Goal: Task Accomplishment & Management: Use online tool/utility

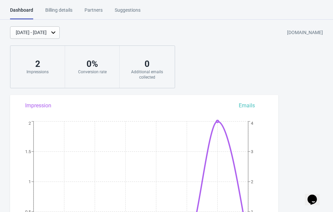
click at [314, 196] on icon "Chat widget" at bounding box center [311, 200] width 9 height 10
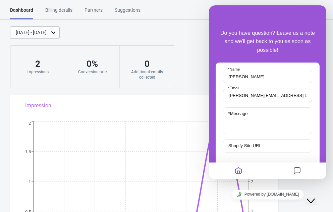
click at [297, 169] on icon "Messages" at bounding box center [297, 171] width 8 height 13
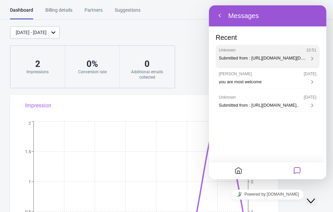
click at [283, 53] on div "Unknown 10:51 Submitted from : [URL][DOMAIN_NAME][DOMAIN_NAME] Name : [PERSON_N…" at bounding box center [267, 54] width 97 height 13
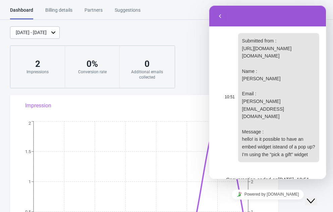
scroll to position [20, 0]
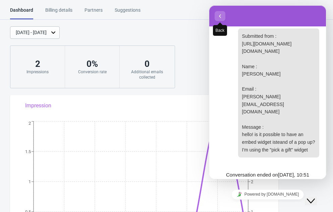
click at [221, 15] on icon "button" at bounding box center [220, 16] width 6 height 8
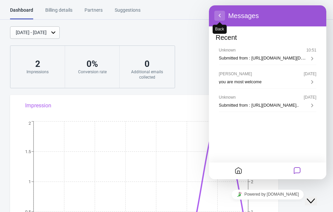
click at [221, 14] on button "Back" at bounding box center [219, 16] width 11 height 10
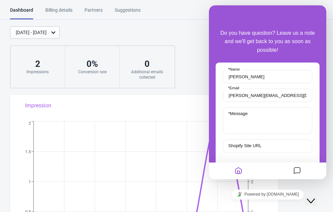
click at [315, 197] on icon "Close Chat This icon closes the chat window." at bounding box center [310, 201] width 8 height 8
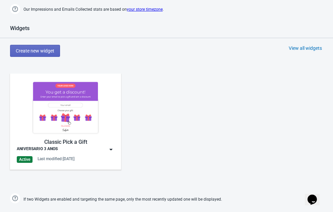
scroll to position [320, 0]
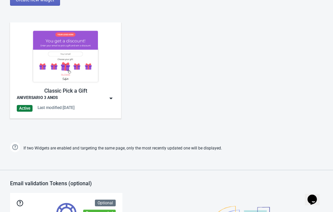
click at [112, 99] on img at bounding box center [111, 98] width 7 height 7
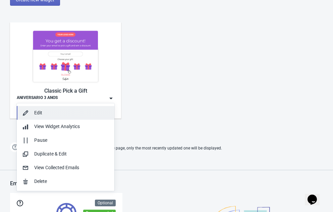
click at [61, 116] on div "Edit" at bounding box center [71, 113] width 75 height 7
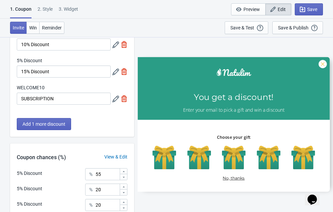
scroll to position [145, 0]
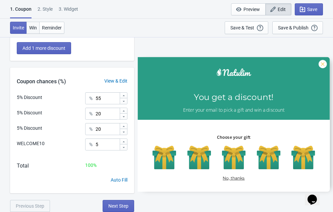
click at [35, 27] on span "Win" at bounding box center [33, 27] width 8 height 5
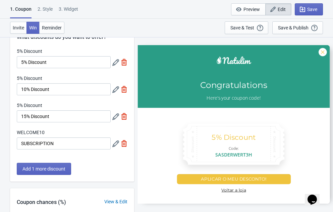
scroll to position [0, 0]
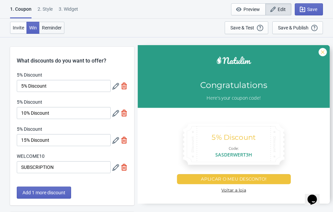
click at [51, 28] on span "Reminder" at bounding box center [52, 27] width 20 height 5
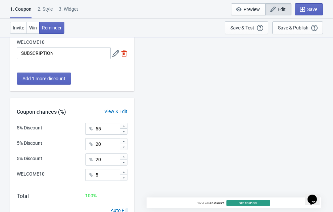
scroll to position [145, 0]
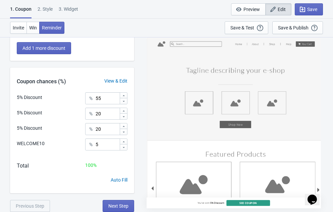
click at [52, 10] on div "2 . Style" at bounding box center [45, 12] width 15 height 12
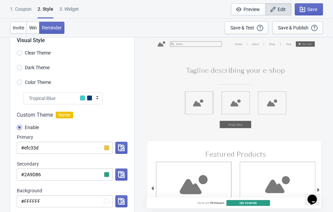
scroll to position [0, 0]
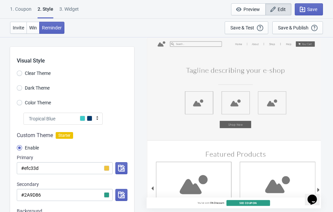
click at [78, 8] on div "3. Widget" at bounding box center [68, 12] width 19 height 12
select select "specificURL"
select select "once_per_user"
select select "1"
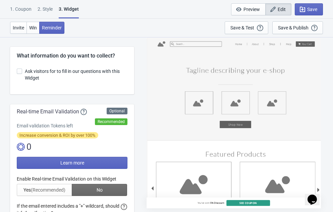
click at [44, 69] on span "Ask visitors for to fill in our questions with this Widget" at bounding box center [76, 74] width 102 height 13
click at [17, 69] on input "Ask visitors for to fill in our questions with this Widget" at bounding box center [17, 75] width 0 height 12
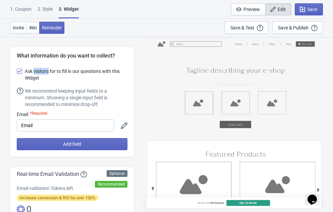
click at [44, 69] on span "Ask visitors for to fill in our questions with this Widget" at bounding box center [76, 74] width 102 height 13
click at [17, 69] on input "Ask visitors for to fill in our questions with this Widget" at bounding box center [17, 75] width 0 height 12
checkbox input "false"
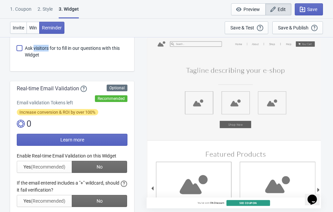
scroll to position [27, 0]
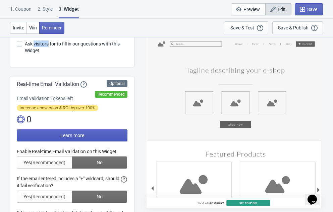
click at [32, 138] on button "Learn more" at bounding box center [72, 136] width 111 height 12
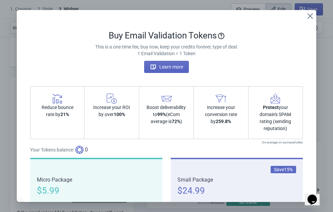
click at [42, 123] on div "Reduce bounce rate by 21%" at bounding box center [57, 112] width 55 height 53
click at [176, 36] on div "Buy Email Validation Tokens" at bounding box center [166, 35] width 273 height 11
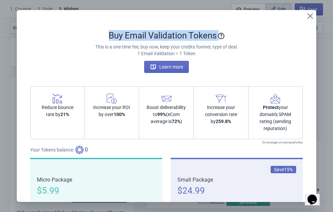
click at [176, 36] on div "Buy Email Validation Tokens" at bounding box center [166, 35] width 273 height 11
click at [310, 17] on icon "Close" at bounding box center [309, 15] width 5 height 5
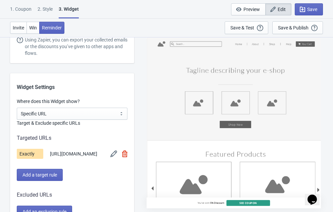
scroll to position [423, 0]
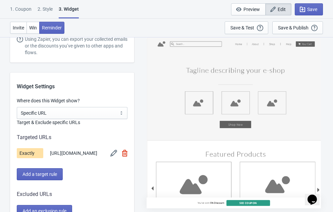
click at [111, 156] on img at bounding box center [113, 153] width 7 height 7
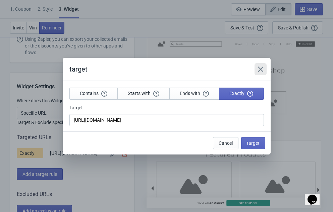
click at [258, 67] on icon "Close" at bounding box center [259, 68] width 5 height 5
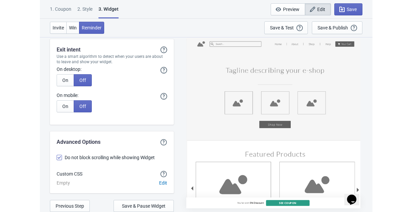
scroll to position [1701, 0]
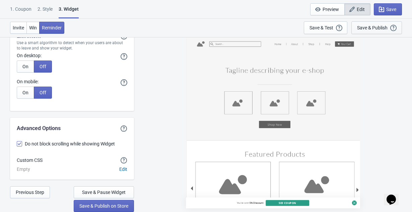
click at [332, 26] on div "Save & Publish" at bounding box center [372, 27] width 30 height 5
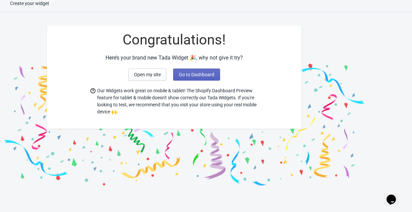
scroll to position [7, 0]
click at [156, 78] on button "Open my site" at bounding box center [147, 75] width 38 height 12
click at [202, 75] on span "Go to Dashboard" at bounding box center [197, 74] width 36 height 5
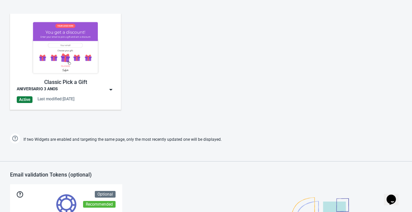
scroll to position [328, 0]
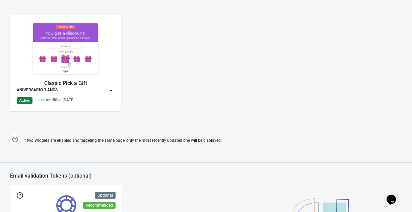
click at [113, 91] on img at bounding box center [111, 90] width 7 height 7
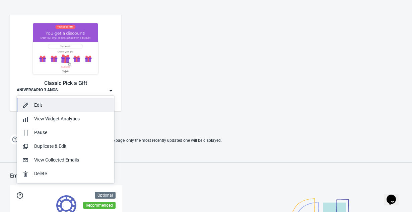
click at [67, 107] on div "Edit" at bounding box center [71, 105] width 75 height 7
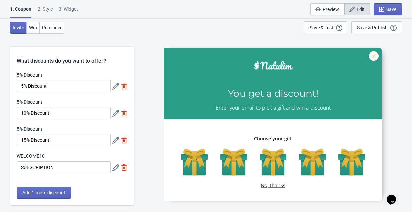
click at [47, 8] on div "2 . Style" at bounding box center [45, 12] width 15 height 12
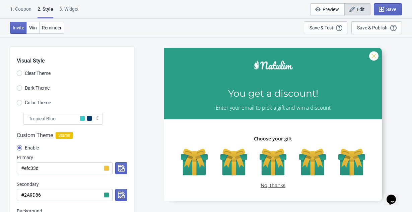
click at [248, 94] on div at bounding box center [273, 124] width 218 height 153
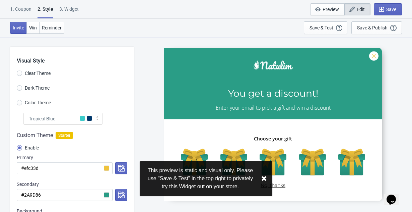
click at [264, 180] on button "✖︎" at bounding box center [264, 179] width 6 height 8
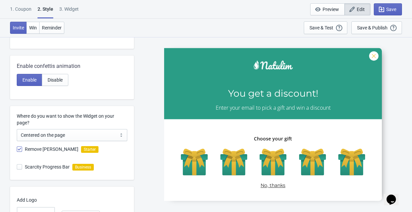
scroll to position [327, 0]
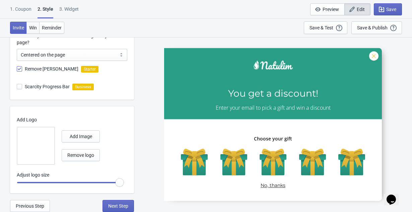
click at [35, 30] on span "Win" at bounding box center [33, 27] width 8 height 5
radio input "true"
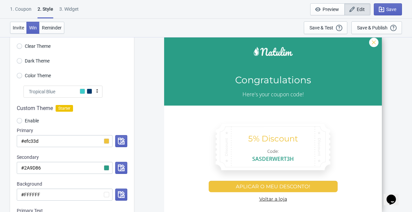
scroll to position [0, 0]
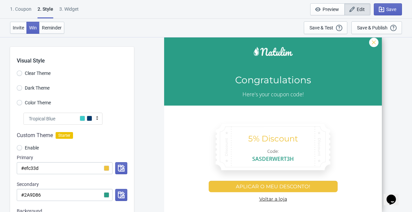
click at [20, 8] on div "1. Coupon" at bounding box center [20, 12] width 21 height 12
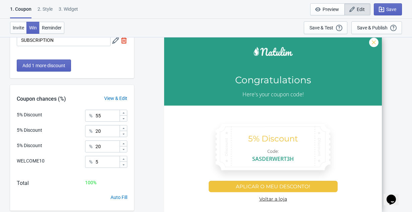
scroll to position [145, 0]
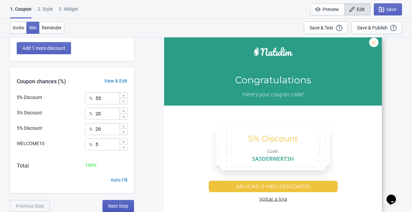
click at [119, 205] on span "Next Step" at bounding box center [118, 206] width 20 height 5
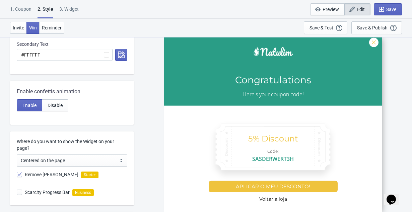
scroll to position [327, 0]
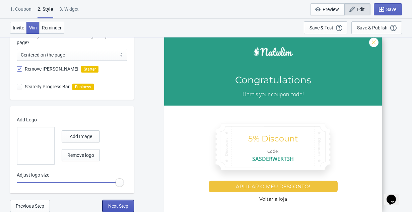
click at [119, 207] on span "Next Step" at bounding box center [118, 206] width 20 height 5
select select "specificURL"
select select "once_per_user"
select select "1"
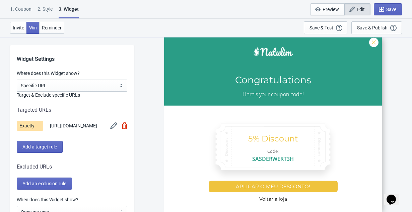
scroll to position [457, 0]
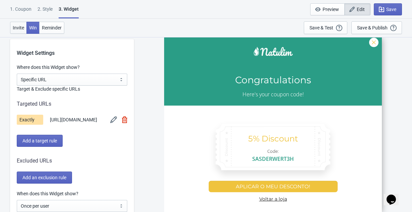
click at [18, 26] on span "Invite" at bounding box center [18, 27] width 11 height 5
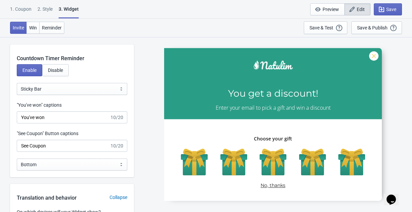
scroll to position [709, 0]
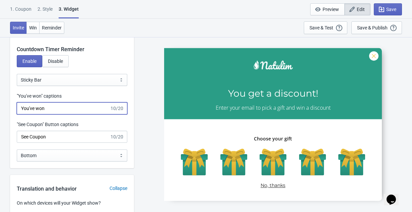
click at [70, 110] on input "You've won" at bounding box center [63, 108] width 93 height 12
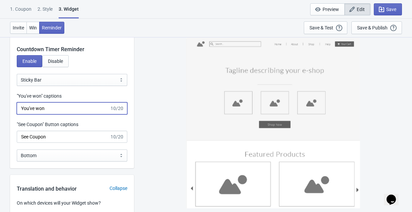
click at [70, 110] on input "You've won" at bounding box center [63, 108] width 93 height 12
paste input "Você ganhou"
type input "Você ganhou"
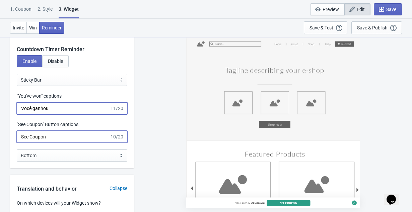
click at [66, 142] on input "See Coupon" at bounding box center [63, 137] width 93 height 12
type input "Ver prêmio"
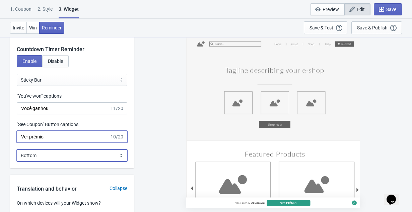
click at [90, 161] on select "Bottom Top" at bounding box center [72, 156] width 111 height 12
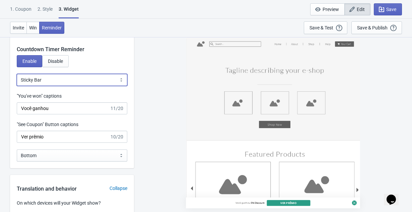
click at [69, 84] on select "Bubble Sticky Bar" at bounding box center [72, 80] width 111 height 12
click at [17, 78] on select "Bubble Sticky Bar" at bounding box center [72, 80] width 111 height 12
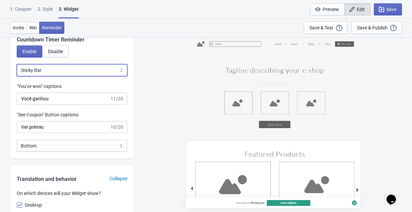
scroll to position [720, 0]
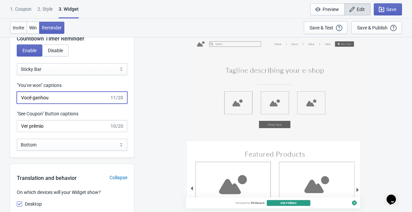
click at [58, 100] on input "Você ganhou" at bounding box center [63, 98] width 93 height 12
type input "Ganhaste"
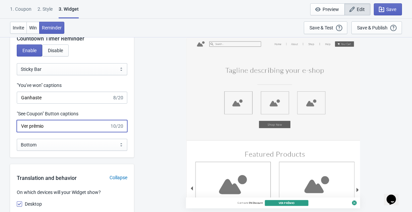
click at [132, 109] on div "Countdown Timer Reminder Enable Disable Bubble Sticky Bar Sticky Bar "You've wo…" at bounding box center [72, 91] width 124 height 133
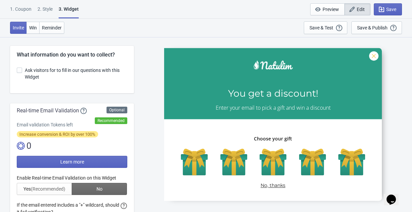
scroll to position [0, 0]
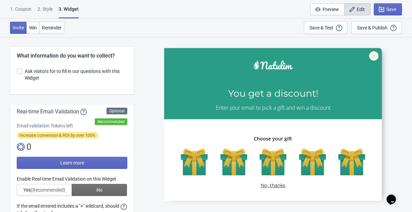
click at [264, 91] on div at bounding box center [273, 124] width 218 height 153
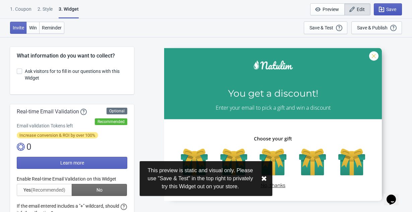
click at [332, 11] on span "Save" at bounding box center [391, 9] width 10 height 5
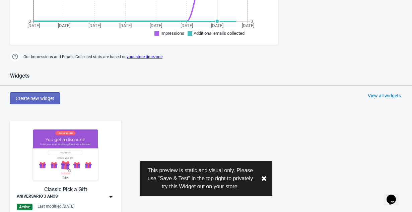
scroll to position [243, 0]
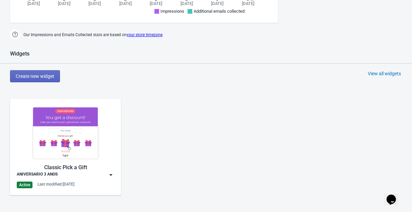
click at [112, 175] on img at bounding box center [111, 175] width 7 height 7
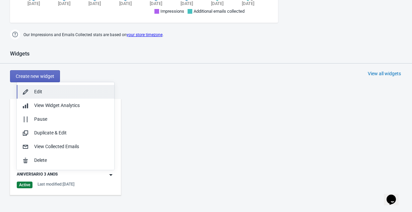
click at [59, 91] on div "Edit" at bounding box center [71, 91] width 75 height 7
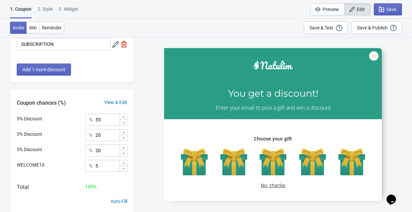
scroll to position [145, 0]
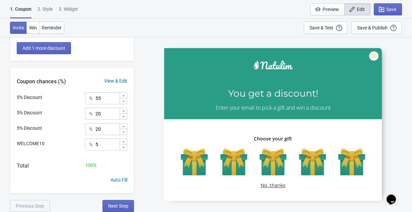
click at [52, 9] on div "2 . Style" at bounding box center [45, 12] width 15 height 12
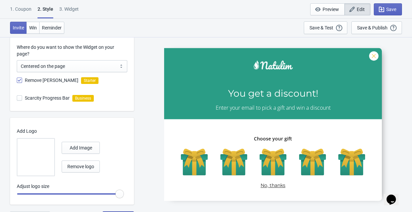
scroll to position [327, 0]
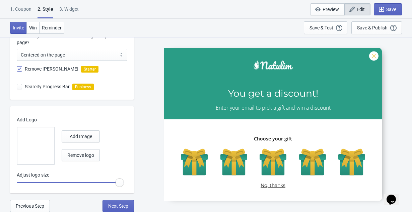
click at [71, 10] on div "3. Widget" at bounding box center [68, 12] width 19 height 12
select select "specificURL"
select select "once_per_user"
select select "1"
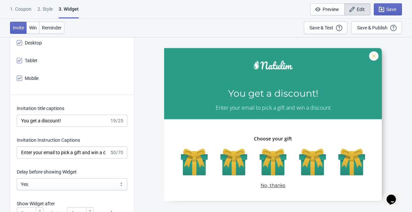
scroll to position [883, 0]
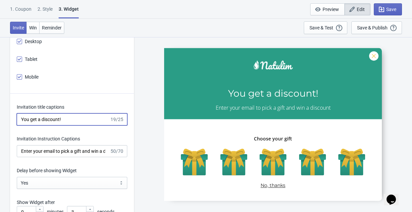
click at [50, 125] on input "You get a discount!" at bounding box center [63, 120] width 93 height 12
click at [50, 122] on input "ESCOLHA O SEU PRESENTE" at bounding box center [63, 120] width 93 height 12
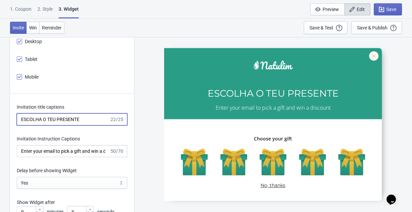
type input "ESCOLHA O TEU PRESENTE"
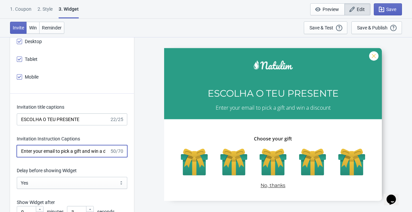
click at [52, 154] on input "Enter your email to pick a gift and win a discount" at bounding box center [63, 151] width 93 height 12
type input "p"
click at [20, 154] on input "Presente em todas as compras!" at bounding box center [63, 151] width 93 height 12
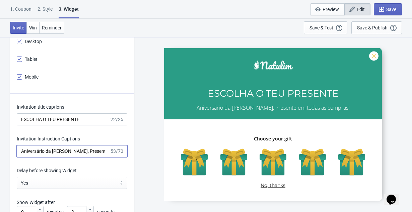
type input "Aniversário da [PERSON_NAME], Presente em todas as compras!"
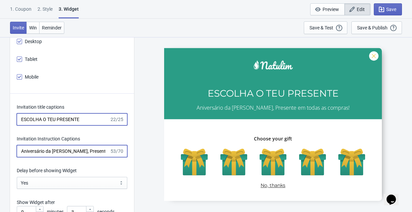
click at [53, 123] on input "ESCOLHA O TEU PRESENTE" at bounding box center [63, 120] width 93 height 12
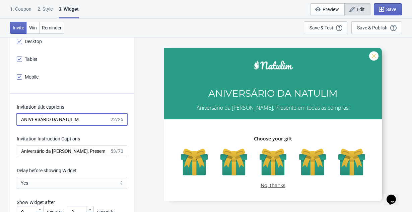
type input "ANIVERSÁRIO DA NATULIM"
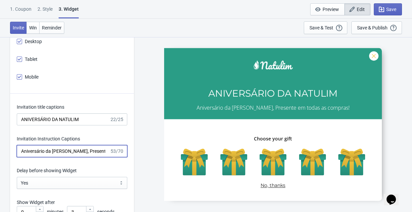
drag, startPoint x: 72, startPoint y: 154, endPoint x: 13, endPoint y: 152, distance: 59.0
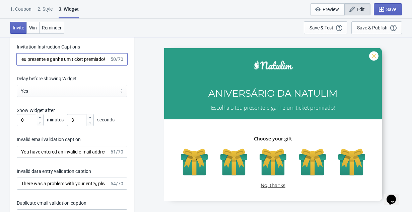
scroll to position [975, 0]
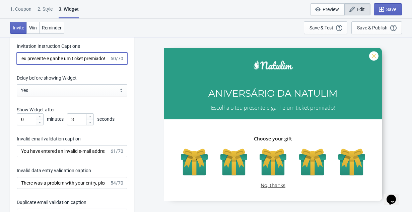
type input "Escolha o teu presente e ganhe um ticket premiado!"
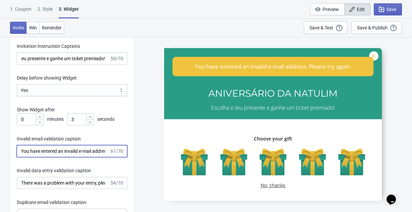
scroll to position [0, 0]
click at [58, 157] on input "You have entered an invalid e-mail address. Please try again." at bounding box center [63, 151] width 93 height 12
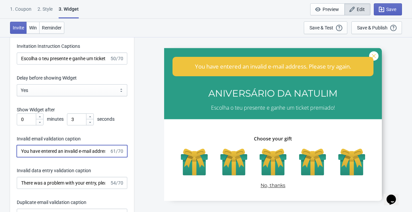
click at [58, 157] on input "You have entered an invalid e-mail address. Please try again." at bounding box center [63, 151] width 93 height 12
paste input "Introduziu um endereço de e-mail inválido. Por favor, tente novamente"
type input "Introduziu um endereço de e-mail inválido. Por favor, tente novamente."
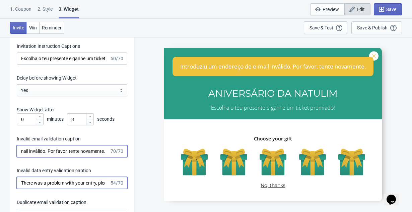
click at [91, 189] on input "There was a problem with your entry, please try again." at bounding box center [63, 183] width 93 height 12
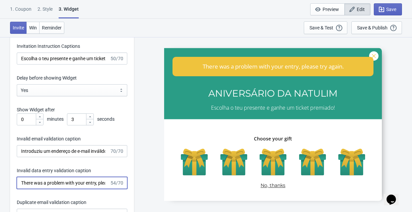
click at [91, 189] on input "There was a problem with your entry, please try again." at bounding box center [63, 183] width 93 height 12
paste input "Houve um problema com a sua inscrição. Por favor, tente novamente"
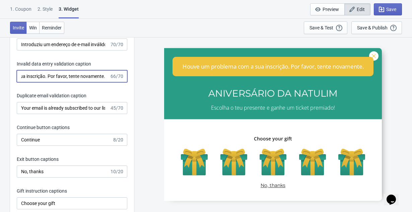
scroll to position [1115, 0]
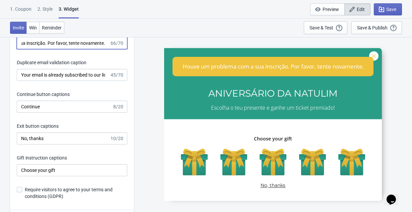
type input "Houve um problema com a sua inscrição. Por favor, tente novamente."
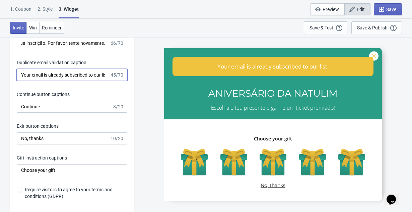
click at [88, 80] on input "Your email is already subscribed to our list." at bounding box center [63, 75] width 93 height 12
paste input "O teu e-mail já está inscrito na nossa lista"
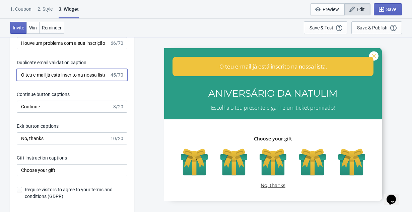
scroll to position [0, 7]
type input "O teu e-mail já está inscrito na nossa lista."
click at [60, 110] on input "Continue" at bounding box center [64, 107] width 95 height 12
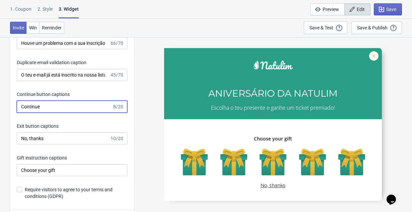
click at [60, 110] on input "Continue" at bounding box center [64, 107] width 95 height 12
type input "Continuar"
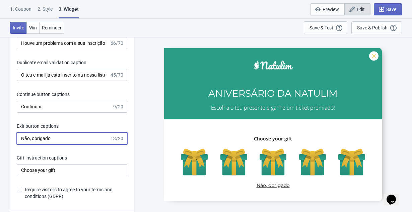
type input "Não, obrigado"
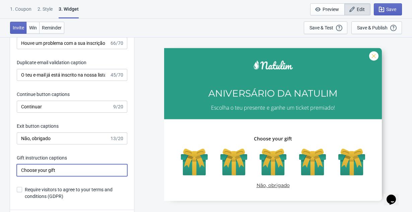
click at [53, 174] on input "Choose your gift" at bounding box center [72, 170] width 111 height 12
type input "Escolha o teu prêmio"
click at [124, 192] on span "Require visitors to agree to your terms and conditions (GDPR)" at bounding box center [76, 193] width 102 height 13
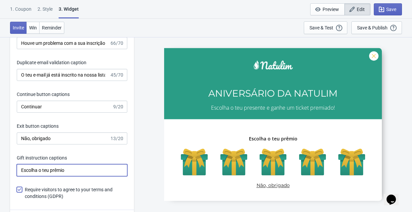
click at [17, 192] on input "Require visitors to agree to your terms and conditions (GDPR)" at bounding box center [17, 193] width 0 height 12
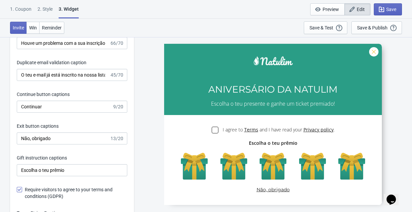
click at [323, 130] on div at bounding box center [273, 124] width 218 height 161
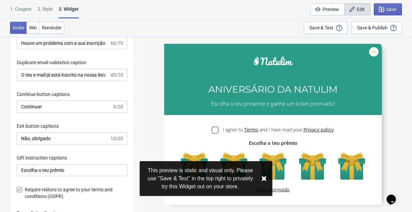
click at [167, 130] on div at bounding box center [273, 124] width 218 height 161
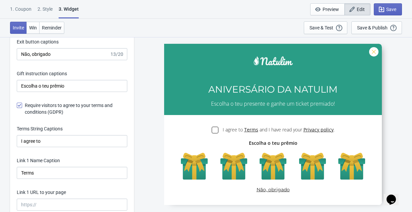
scroll to position [1195, 0]
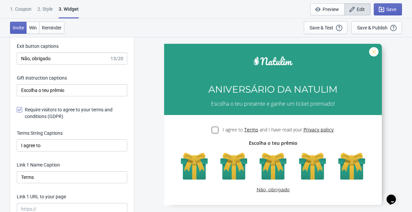
click at [19, 113] on span at bounding box center [19, 109] width 5 height 5
click at [17, 114] on input "Require visitors to agree to your terms and conditions (GDPR)" at bounding box center [17, 113] width 0 height 12
checkbox input "false"
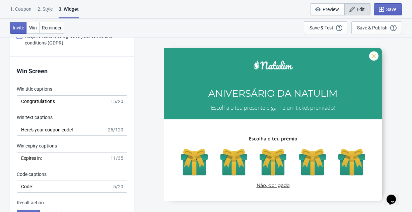
scroll to position [1274, 0]
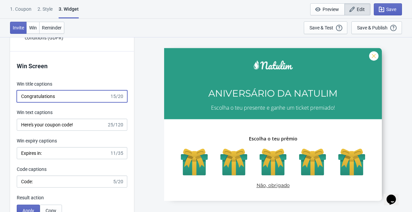
click at [39, 101] on input "Congratulations" at bounding box center [63, 96] width 93 height 12
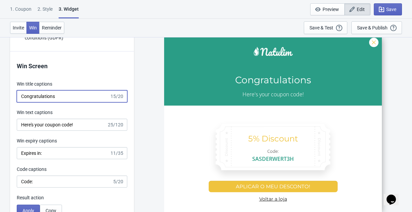
click at [39, 101] on input "Congratulations" at bounding box center [63, 96] width 93 height 12
type input "PARABÉNS"
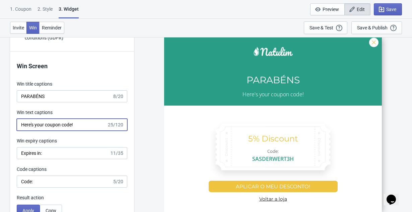
click at [47, 128] on input "Here's your coupon code!" at bounding box center [62, 125] width 90 height 12
type input "Aqui está o teu ticket"
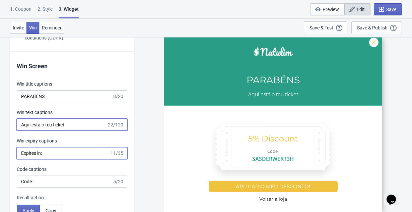
click at [54, 156] on input "Expires in:" at bounding box center [63, 153] width 93 height 12
type input "Expira em:"
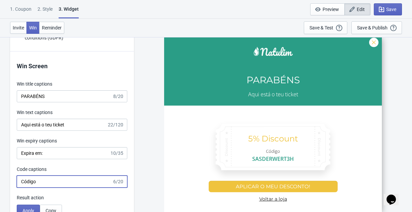
type input "Código"
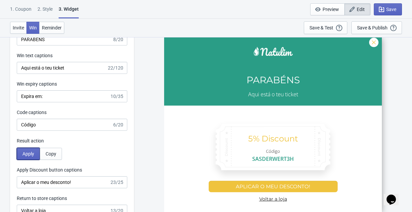
scroll to position [1332, 0]
click at [53, 156] on span "Copy" at bounding box center [51, 153] width 11 height 5
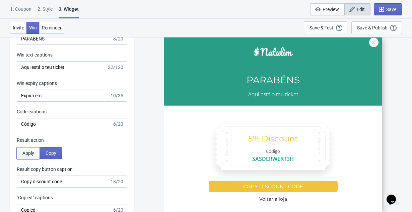
click at [30, 156] on span "Apply" at bounding box center [28, 153] width 12 height 5
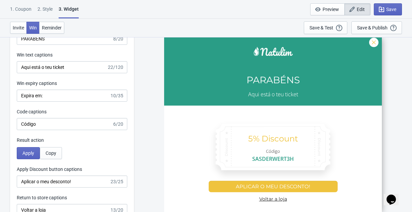
click at [55, 163] on div "Win Screen Win title captions PARABÉNS 8/20 Win text captions Aqui está o teu t…" at bounding box center [72, 108] width 124 height 229
click at [54, 159] on button "Copy" at bounding box center [51, 153] width 22 height 12
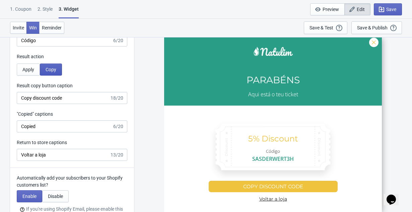
scroll to position [1416, 0]
click at [30, 72] on span "Apply" at bounding box center [28, 69] width 12 height 5
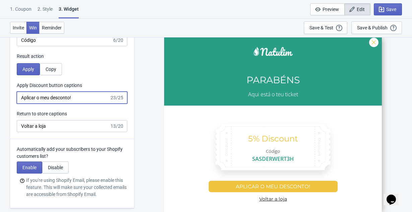
click at [82, 102] on input "Aplicar o meu desconto!" at bounding box center [63, 98] width 93 height 12
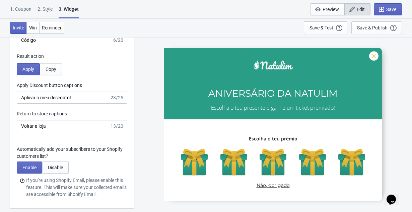
click at [79, 146] on div "Automatically add your subscribers to your Shopify customers list? Enable Disab…" at bounding box center [72, 173] width 124 height 69
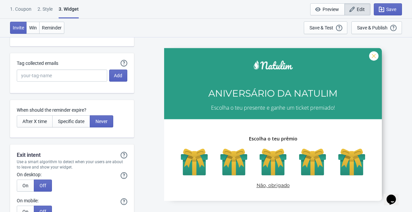
scroll to position [1601, 0]
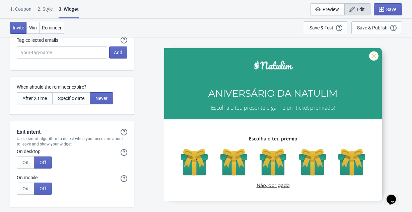
click at [28, 21] on div "Invite Win Reminder Save & Test Open a Widget Preview of your site so that you …" at bounding box center [206, 28] width 412 height 18
click at [33, 30] on span "Win" at bounding box center [33, 27] width 8 height 5
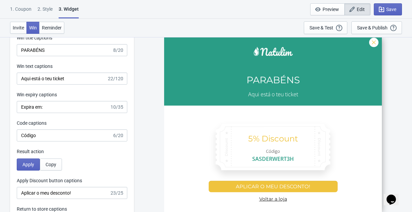
scroll to position [1308, 0]
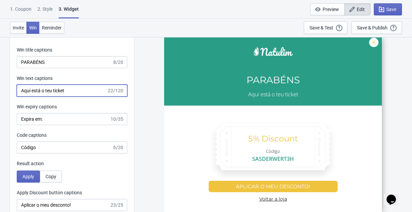
click at [68, 96] on input "Aqui está o teu ticket" at bounding box center [62, 91] width 90 height 12
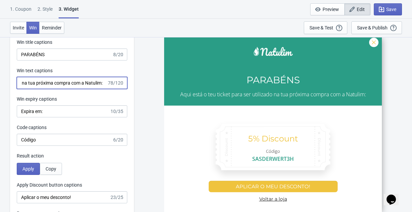
scroll to position [1315, 0]
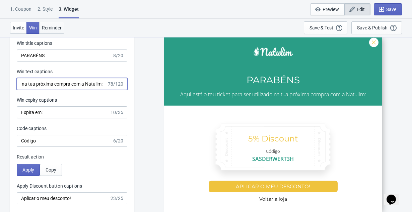
type input "Aqui está o teu ticket para ser utilizado na tua próxima compra com a Natulim:"
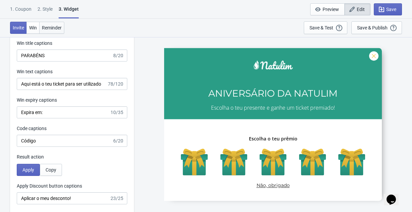
click at [55, 28] on span "Reminder" at bounding box center [52, 27] width 20 height 5
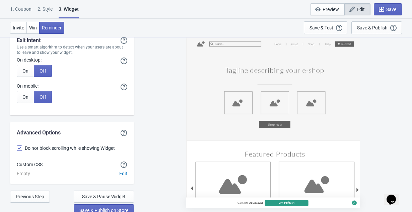
scroll to position [1701, 0]
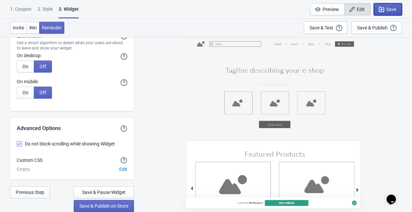
click at [332, 9] on span "Save" at bounding box center [391, 9] width 10 height 5
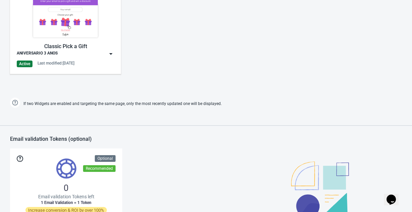
scroll to position [361, 0]
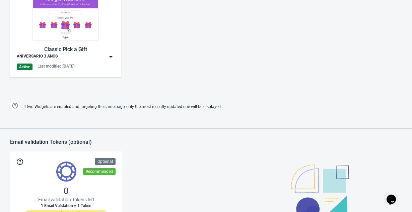
click at [114, 57] on img at bounding box center [111, 57] width 7 height 7
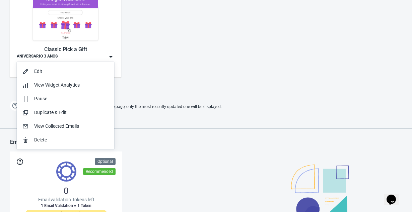
click at [158, 86] on div "Classic Pick a Gift ANIVERSARIO 3 ANOS Active Last modified: [DATE]" at bounding box center [206, 34] width 412 height 121
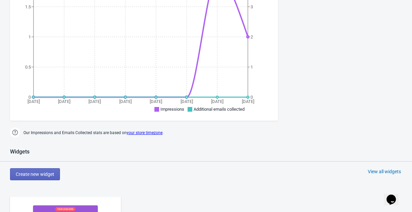
scroll to position [152, 0]
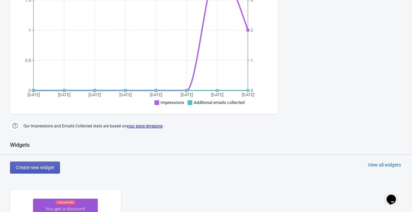
click at [33, 167] on span "Create new widget" at bounding box center [35, 167] width 39 height 5
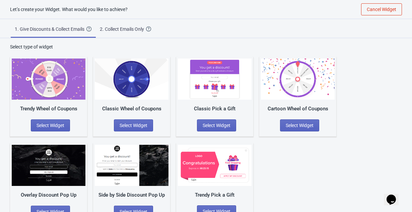
scroll to position [17, 0]
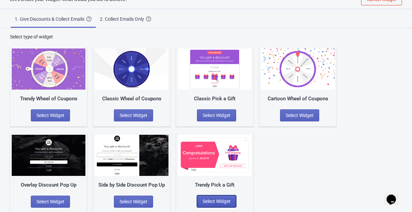
click at [224, 201] on span "Select Widget" at bounding box center [217, 201] width 28 height 5
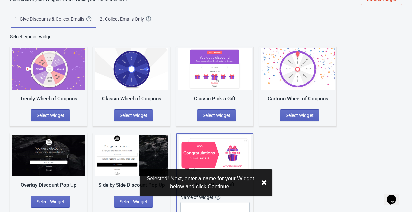
click at [227, 204] on div "Selected! Next, enter a name for your Widget below and click Continue. ✖︎" at bounding box center [205, 188] width 107 height 40
click at [266, 183] on button "✖︎" at bounding box center [264, 183] width 6 height 8
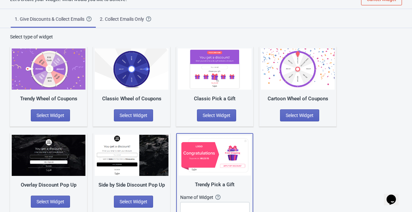
scroll to position [43, 0]
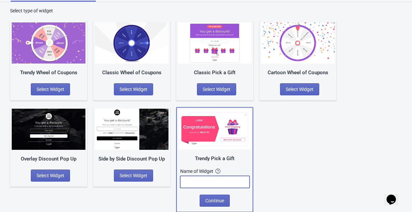
click at [223, 176] on input "text" at bounding box center [214, 182] width 69 height 12
type input "ANIVERSARIO 3_v2"
click at [216, 202] on span "Continue" at bounding box center [214, 200] width 19 height 5
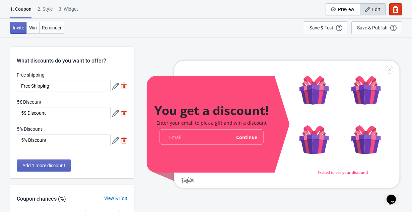
click at [315, 143] on div at bounding box center [273, 125] width 253 height 128
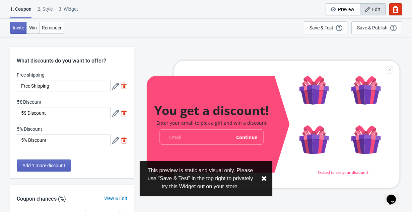
click at [34, 28] on span "Win" at bounding box center [33, 27] width 8 height 5
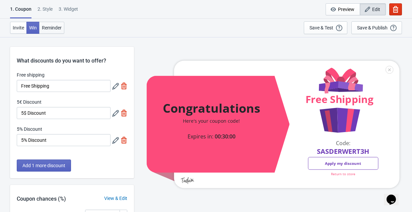
click at [56, 31] on button "Reminder" at bounding box center [51, 28] width 25 height 12
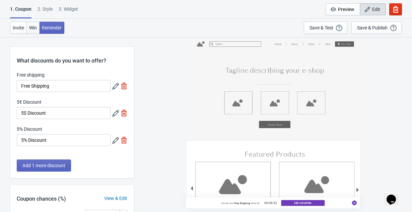
click at [31, 29] on span "Win" at bounding box center [33, 27] width 8 height 5
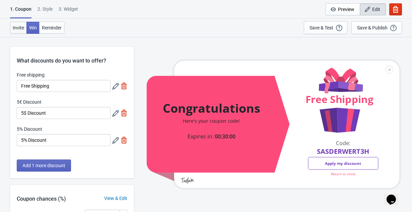
click at [16, 27] on span "Invite" at bounding box center [18, 27] width 11 height 5
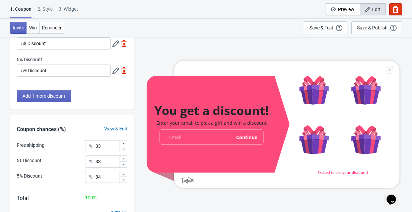
scroll to position [102, 0]
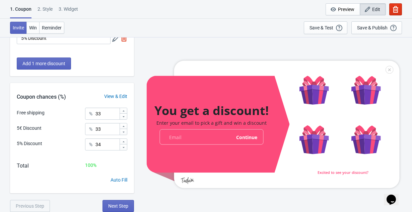
click at [45, 9] on div "2 . Style" at bounding box center [45, 12] width 15 height 12
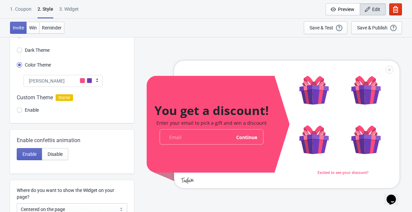
scroll to position [0, 0]
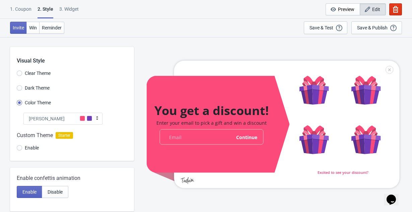
click at [73, 12] on div "3. Widget" at bounding box center [68, 12] width 19 height 12
select select "once"
select select "1"
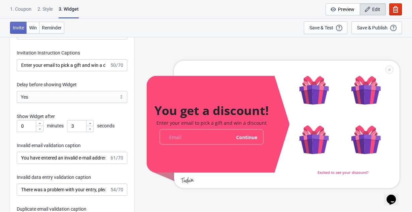
scroll to position [962, 0]
click at [47, 6] on div "2 . Style" at bounding box center [45, 12] width 15 height 12
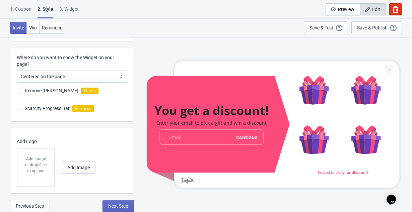
scroll to position [0, 0]
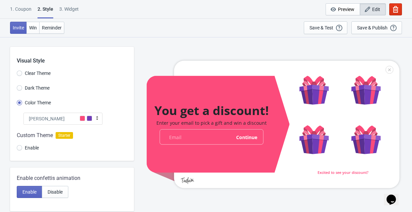
click at [56, 121] on div "[PERSON_NAME]" at bounding box center [62, 119] width 79 height 12
radio input "true"
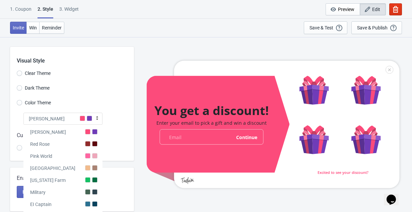
click at [103, 87] on div "Dark Theme" at bounding box center [75, 88] width 117 height 11
click at [17, 150] on input "Enable" at bounding box center [19, 151] width 5 height 12
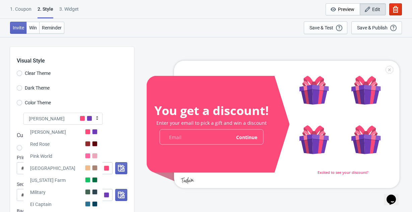
click at [139, 132] on div "You get a discount! Enter your email to pick a gift and win a discount email-in…" at bounding box center [272, 124] width 271 height 175
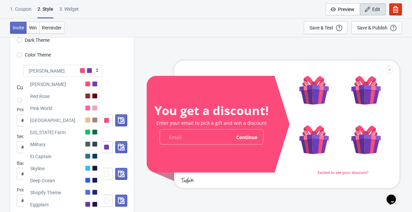
scroll to position [52, 0]
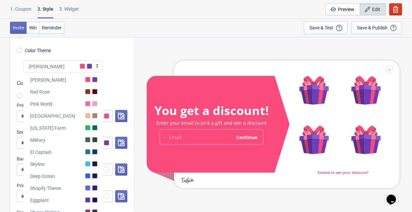
click at [55, 61] on div "[PERSON_NAME]" at bounding box center [62, 67] width 79 height 12
radio input "true"
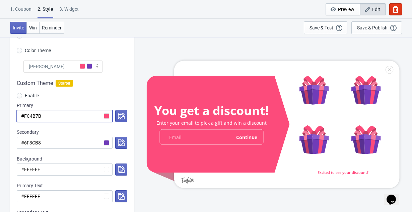
click at [86, 119] on input "#FC4B7B" at bounding box center [65, 116] width 96 height 12
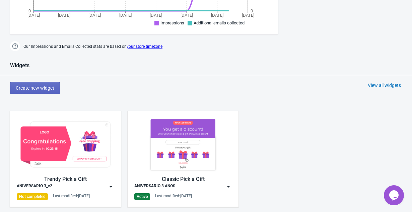
scroll to position [272, 0]
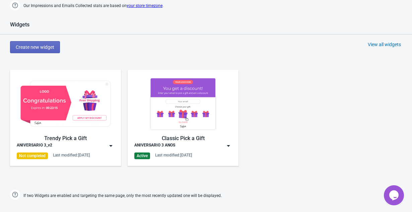
click at [229, 147] on img at bounding box center [228, 146] width 7 height 7
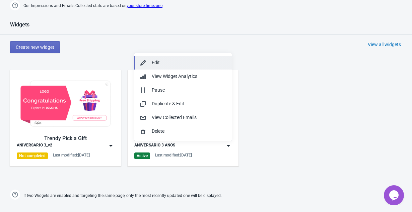
click at [156, 64] on div "Edit" at bounding box center [189, 62] width 75 height 7
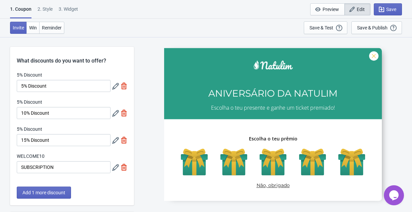
click at [48, 12] on div "2 . Style" at bounding box center [45, 12] width 15 height 12
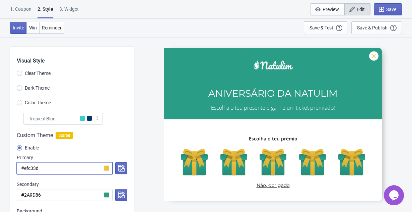
click at [72, 169] on input "#efc33d" at bounding box center [65, 168] width 96 height 12
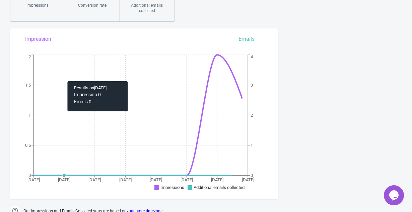
scroll to position [239, 0]
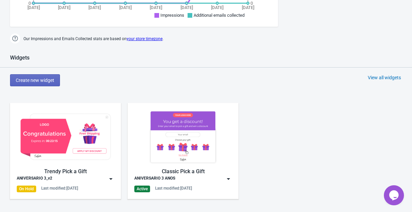
click at [113, 180] on img at bounding box center [111, 179] width 7 height 7
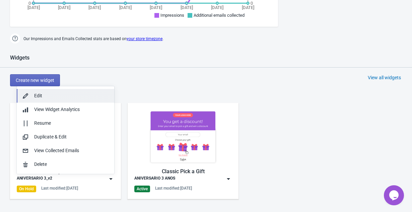
click at [56, 95] on div "Edit" at bounding box center [71, 95] width 75 height 7
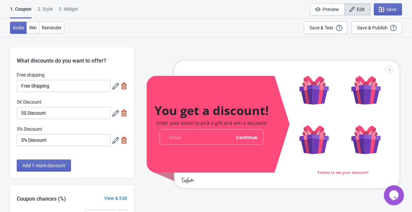
click at [45, 10] on div "2 . Style" at bounding box center [45, 12] width 15 height 12
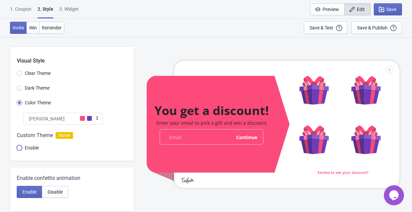
click at [18, 149] on input "Enable" at bounding box center [19, 151] width 5 height 12
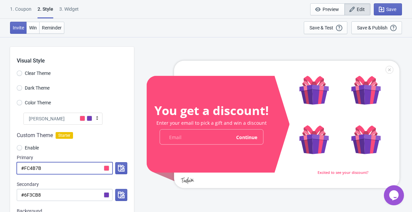
click at [54, 171] on input "#FC4B7B" at bounding box center [65, 168] width 96 height 12
radio input "true"
type input "#E"
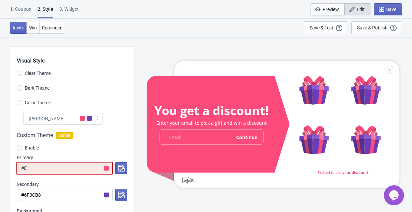
radio input "true"
type input "#Ef"
radio input "true"
type input "#Efc"
radio input "true"
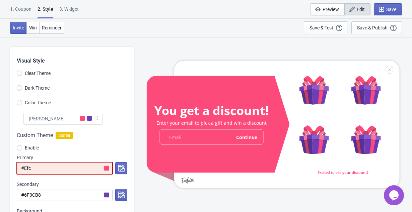
type input "#Efc3"
radio input "true"
type input "#Efc33"
radio input "true"
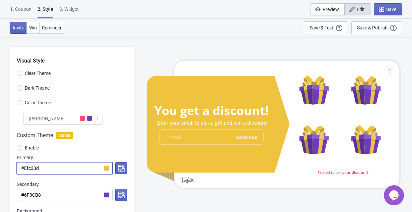
type input "#Efc33d"
click at [70, 197] on input "#6F3CB8" at bounding box center [65, 195] width 96 height 12
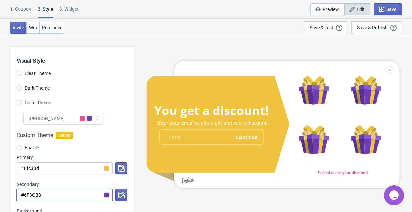
radio input "true"
type input "#6F3CB"
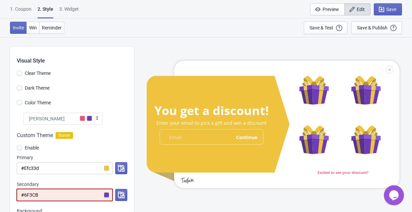
radio input "true"
type input "#6F3C"
radio input "true"
type input "#6F3"
radio input "true"
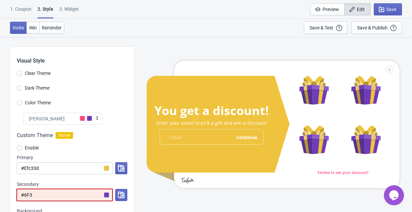
type input "#6F"
radio input "true"
type input "#6"
radio input "true"
type input "#"
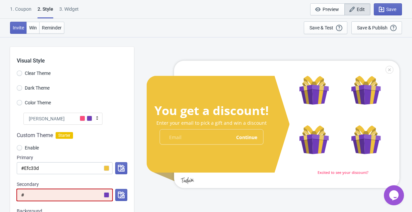
radio input "true"
type input "#2"
radio input "true"
type input "#2A"
radio input "true"
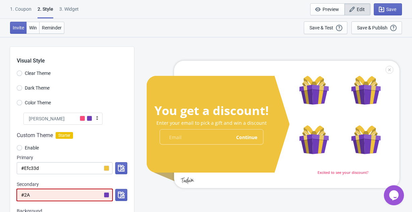
type input "#2A9"
radio input "true"
type input "#2A9D"
radio input "true"
type input "#2A9D8"
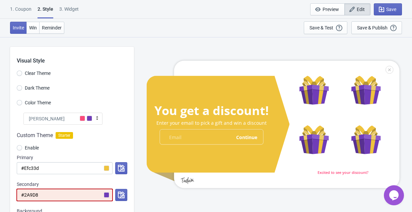
radio input "true"
type input "#2A9D8&"
radio input "true"
type input "#2A9D8"
radio input "true"
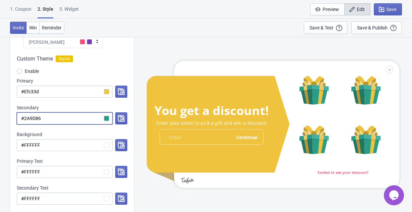
scroll to position [78, 0]
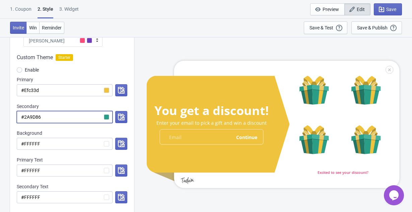
type input "#2A9D86"
click at [108, 145] on input "#FFFFFF" at bounding box center [65, 144] width 96 height 12
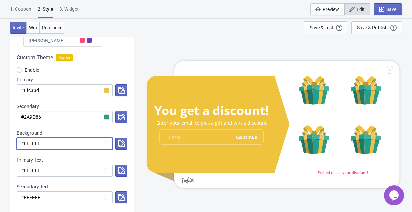
type input "#FFFFF"
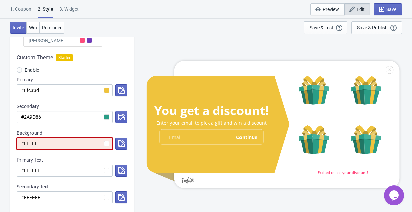
radio input "true"
type input "#FFFF"
radio input "true"
type input "#FFF"
radio input "true"
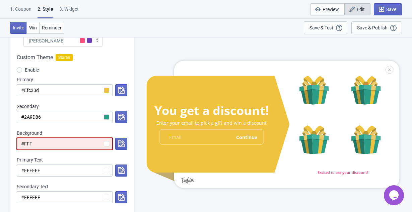
type input "#FF"
radio input "true"
type input "#F"
radio input "true"
type input "#FA"
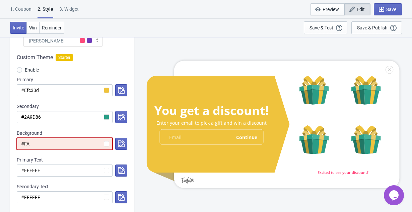
radio input "true"
type input "#FAF"
radio input "true"
type input "#FAFA"
radio input "true"
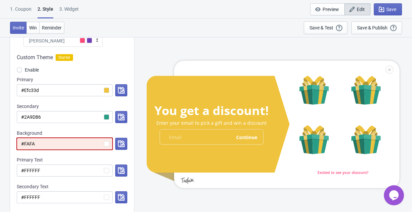
type input "#FAFAF"
radio input "true"
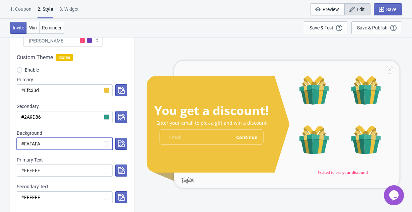
type input "#FAFAFA"
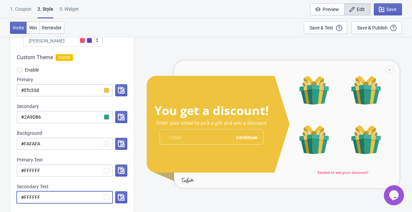
drag, startPoint x: 25, startPoint y: 197, endPoint x: 64, endPoint y: 202, distance: 39.4
click at [64, 202] on input "#FFFFFF" at bounding box center [65, 198] width 96 height 12
radio input "true"
type input "#""
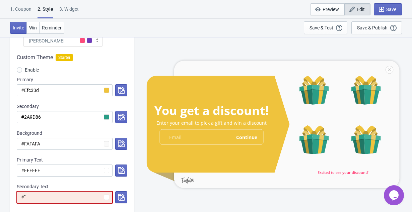
radio input "true"
type input "#"A"
radio input "true"
type input "#""
radio input "true"
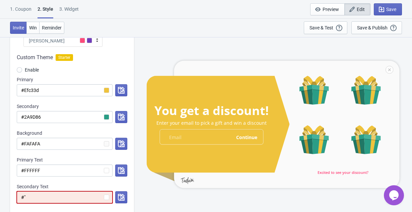
type input "#"
radio input "true"
type input "#2"
radio input "true"
type input "#2A"
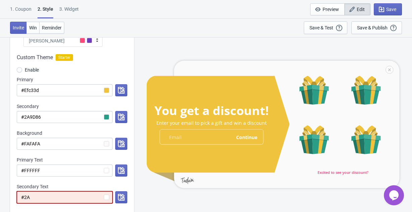
radio input "true"
type input "#2A9"
radio input "true"
type input "#2A9D"
radio input "true"
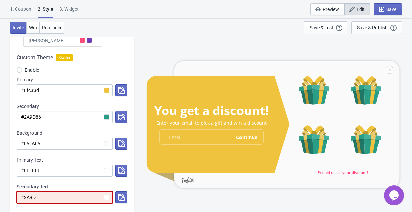
type input "#2A9D8"
radio input "true"
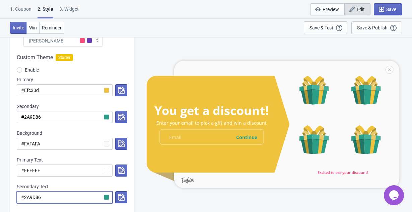
type input "#2A9D86"
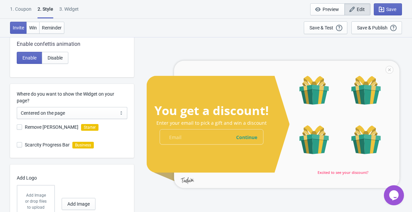
scroll to position [269, 0]
click at [21, 124] on label "Remove [PERSON_NAME]" at bounding box center [48, 126] width 62 height 9
click at [17, 124] on input "Remove [PERSON_NAME]" at bounding box center [17, 130] width 0 height 12
checkbox input "true"
radio input "true"
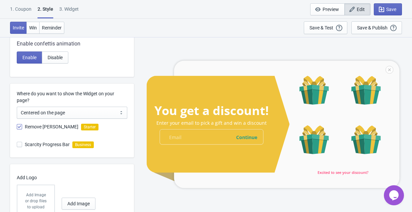
click at [21, 146] on span at bounding box center [19, 144] width 5 height 5
click at [17, 146] on input "Scarcity Progress Bar" at bounding box center [17, 148] width 0 height 12
checkbox input "true"
radio input "true"
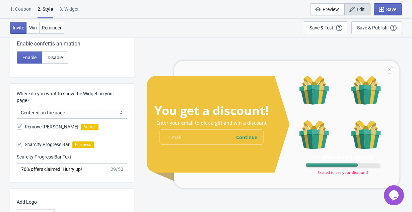
click at [21, 146] on span at bounding box center [19, 144] width 5 height 5
click at [17, 146] on input "Scarcity Progress Bar" at bounding box center [17, 148] width 0 height 12
checkbox input "false"
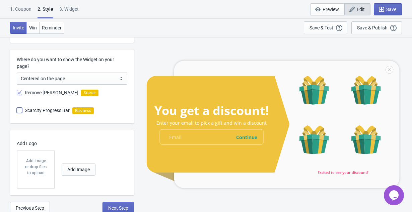
scroll to position [305, 0]
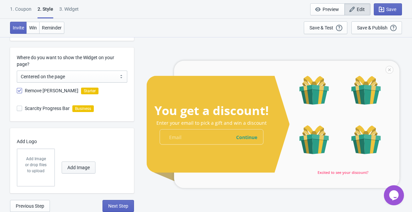
click at [71, 167] on span "Add Image" at bounding box center [78, 167] width 22 height 5
radio input "true"
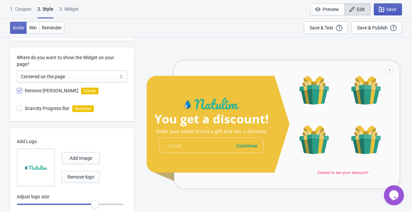
click at [387, 9] on span "Save" at bounding box center [391, 9] width 10 height 5
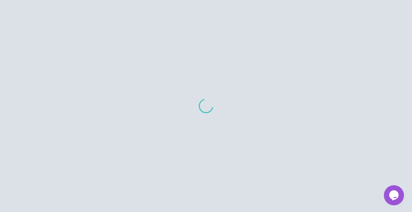
scroll to position [275, 0]
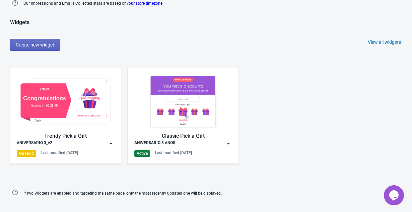
click at [113, 145] on img at bounding box center [111, 143] width 7 height 7
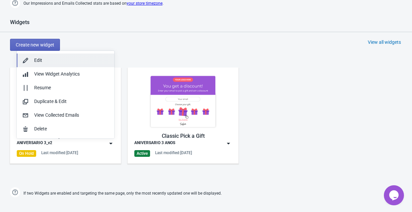
click at [65, 65] on button "Edit" at bounding box center [65, 61] width 97 height 14
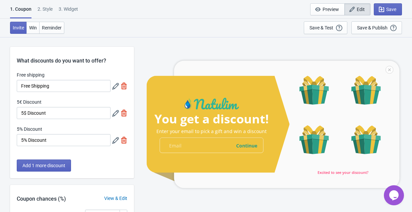
click at [44, 10] on div "2 . Style" at bounding box center [45, 12] width 15 height 12
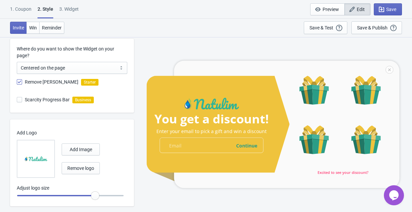
scroll to position [327, 0]
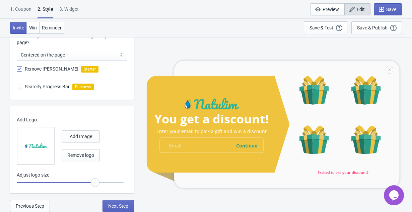
click at [27, 11] on div "1. Coupon" at bounding box center [20, 12] width 21 height 12
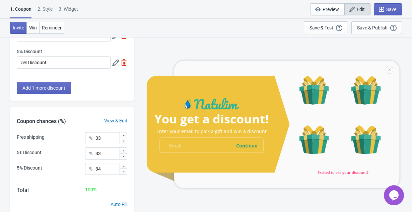
scroll to position [102, 0]
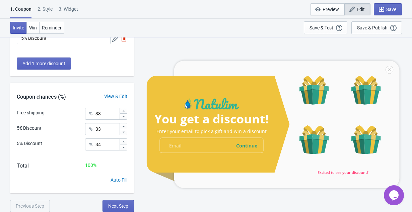
click at [45, 9] on div "2 . Style" at bounding box center [45, 12] width 15 height 12
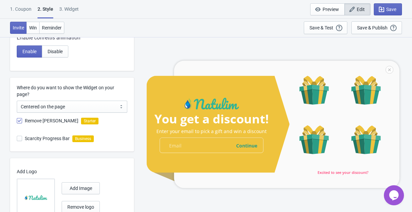
scroll to position [327, 0]
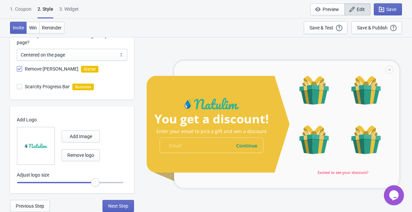
click at [70, 12] on div "3. Widget" at bounding box center [68, 12] width 19 height 12
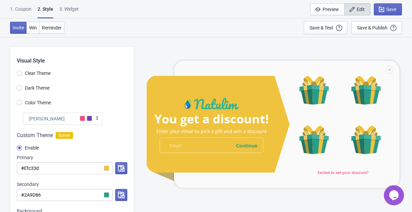
select select "once"
select select "1"
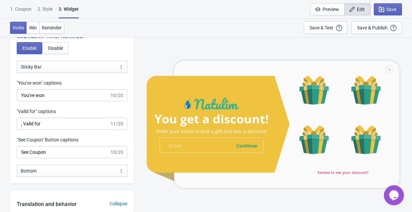
scroll to position [692, 0]
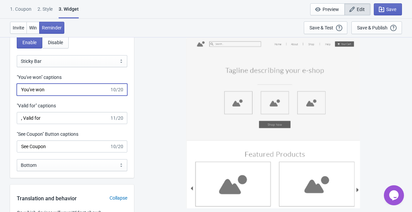
click at [61, 92] on input "You've won" at bounding box center [63, 90] width 93 height 12
type input "GANHASTE"
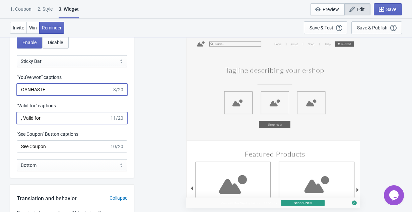
click at [55, 118] on input ", Valid for" at bounding box center [63, 118] width 93 height 12
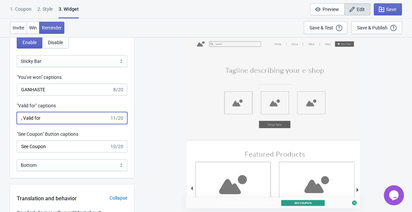
click at [55, 118] on input ", Valid for" at bounding box center [63, 118] width 93 height 12
type input "Válido até"
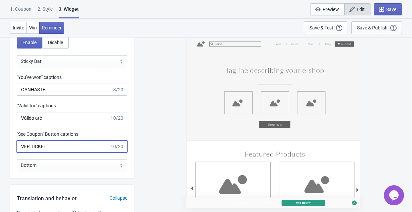
type input "VER TICKET"
click at [150, 148] on div "GANHASTE Free Shipping Válido até 00:26:33 VER TICKET" at bounding box center [272, 124] width 271 height 175
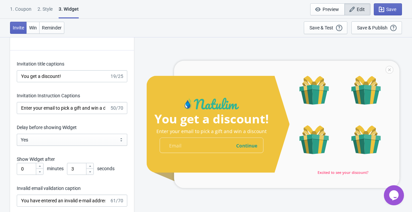
scroll to position [914, 0]
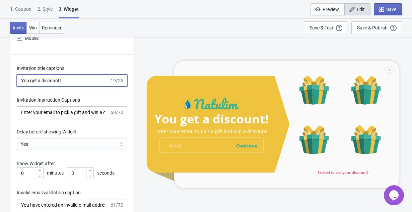
click at [49, 81] on input "You get a discount!" at bounding box center [63, 81] width 93 height 12
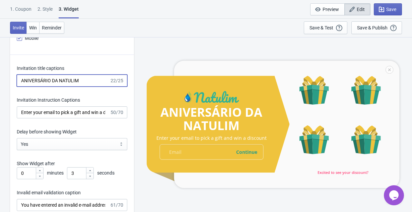
click at [61, 81] on input "ANIVERSÁRIO DA NATULIM" at bounding box center [63, 81] width 93 height 12
click at [55, 81] on input "ANIVERSÁRIO DA NATULIM" at bounding box center [63, 81] width 93 height 12
type input "ANIVERSÁRIO NATULIM"
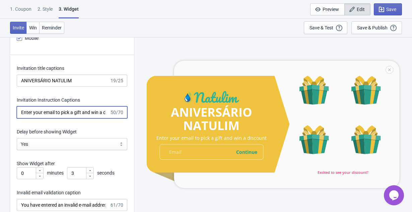
click at [56, 116] on input "Enter your email to pick a gift and win a discount" at bounding box center [63, 113] width 93 height 12
paste input "Insira o teu e-mail para escolher um presente e ganhar um ticket premi"
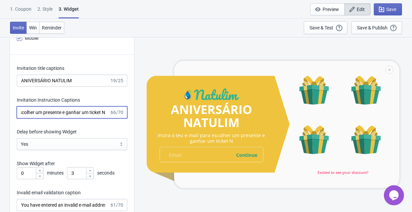
scroll to position [0, 56]
click at [92, 114] on input "Insira o teu e-mail para escolher um presente e ganhar um ticket" at bounding box center [63, 113] width 93 height 12
drag, startPoint x: 68, startPoint y: 112, endPoint x: 37, endPoint y: 113, distance: 31.2
click at [37, 113] on input "Insira o teu e-mail para escolher um presente e ganhar um ticket" at bounding box center [63, 113] width 93 height 12
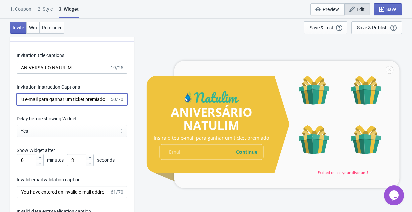
scroll to position [928, 0]
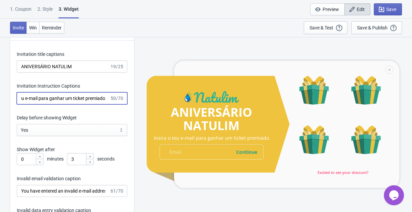
type input "Insira o teu e-mail para ganhar um ticket premiado"
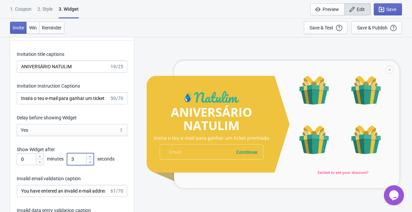
click at [73, 159] on input "3" at bounding box center [76, 159] width 19 height 12
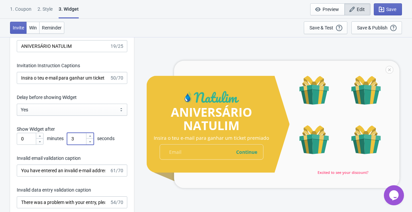
scroll to position [955, 0]
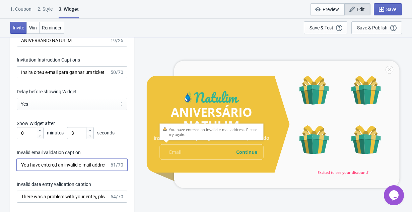
click at [74, 165] on input "You have entered an invalid e-mail address. Please try again." at bounding box center [63, 165] width 93 height 12
paste input "Introduziu um endereço de e-mail inválido. Por favor, tente novamente"
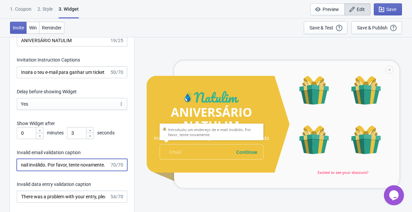
type input "Introduziu um endereço de e-mail inválido. Por favor, tente novamente."
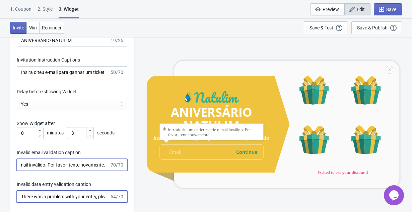
scroll to position [0, 0]
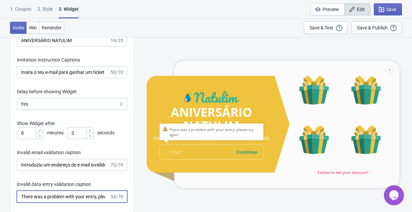
click at [56, 197] on input "There was a problem with your entry, please try again." at bounding box center [63, 197] width 93 height 12
paste input "Houve um problema com a sua entrada, tente novamente"
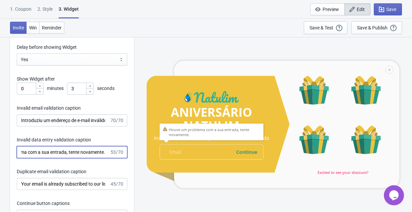
scroll to position [1002, 0]
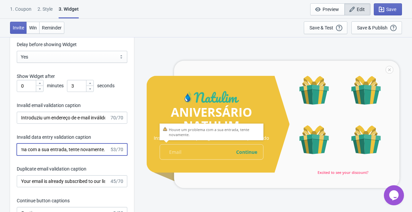
type input "Houve um problema com a sua entrada, tente novamente."
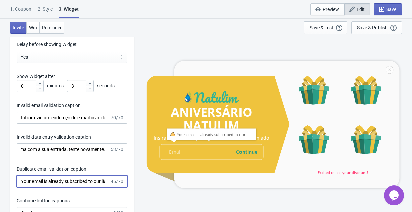
click at [56, 182] on input "Your email is already subscribed to our list." at bounding box center [63, 182] width 93 height 12
paste input "O seu e-mail já está inscrito na nossa lista"
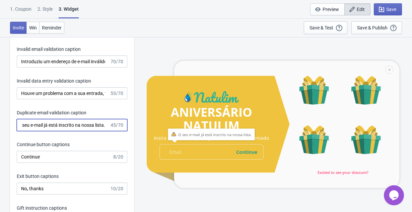
scroll to position [1062, 0]
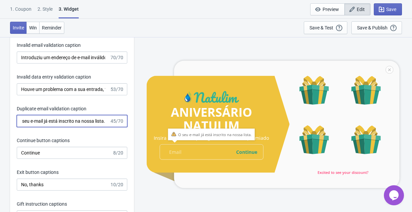
type input "O seu e-mail já está inscrito na nossa lista."
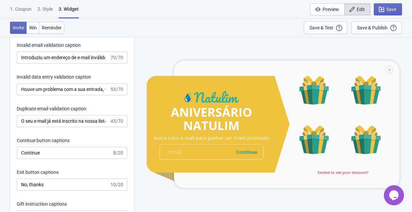
click at [72, 160] on div "Invitation title captions ANIVERSÁRIO NATULIM 19/25 Invitation Instruction Capt…" at bounding box center [72, 81] width 124 height 349
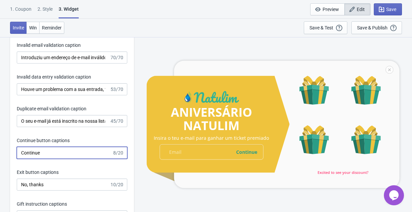
click at [65, 153] on input "Continue" at bounding box center [64, 153] width 95 height 12
type input "Continuar"
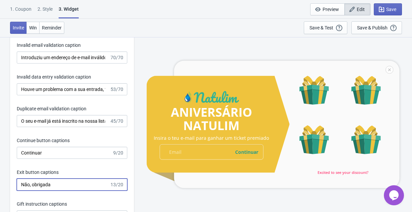
type input "Não, obrigada"
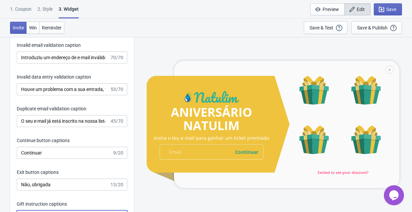
scroll to position [1072, 0]
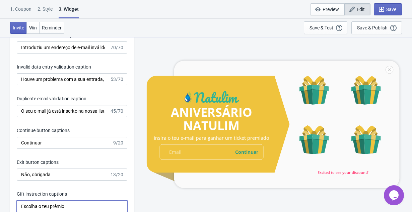
type input "Escolha o teu prêmio"
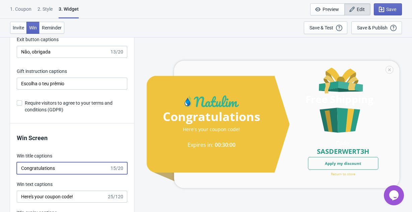
click at [64, 167] on input "Congratulations" at bounding box center [63, 168] width 93 height 12
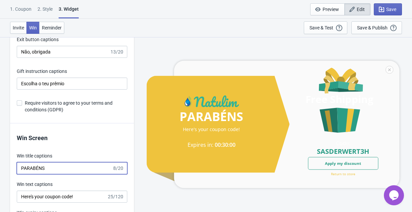
type input "PARABÉNS"
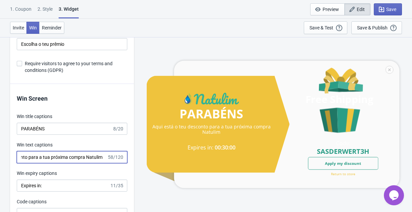
scroll to position [1247, 0]
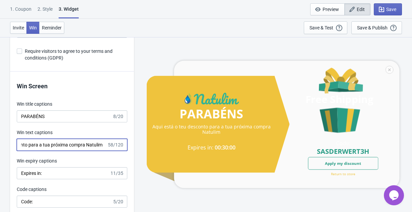
type input "Aqui está o teu desconto para a tua próxima compra Natulim"
click at [53, 176] on input "Expires in:" at bounding box center [63, 173] width 93 height 12
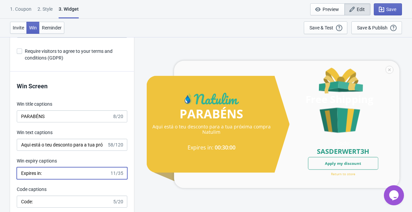
click at [53, 176] on input "Expires in:" at bounding box center [63, 173] width 93 height 12
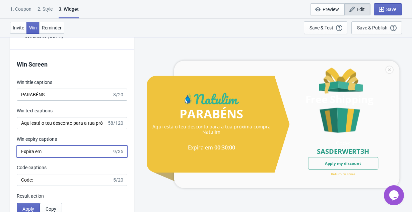
scroll to position [1270, 0]
click at [79, 145] on input "Expira em" at bounding box center [64, 151] width 95 height 12
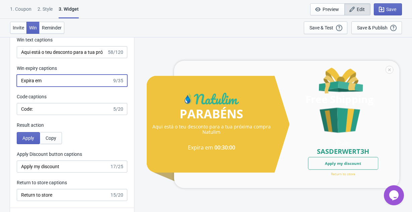
scroll to position [1344, 0]
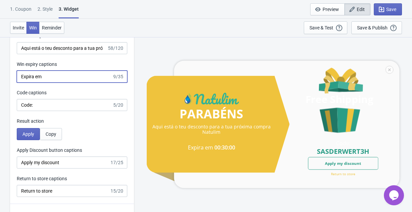
type input "Expira em"
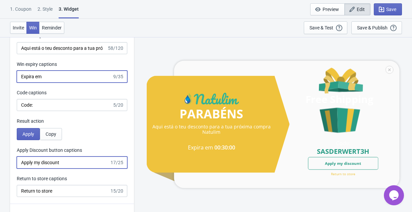
click at [77, 164] on input "Apply my discount" at bounding box center [63, 163] width 93 height 12
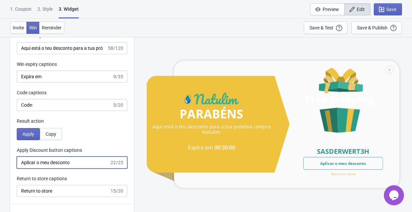
type input "Aplicar o meu desconto"
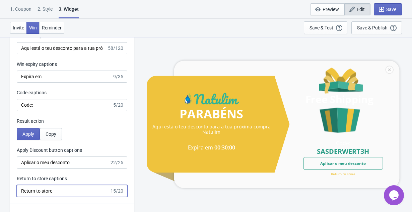
click at [70, 190] on input "Return to store" at bounding box center [63, 191] width 93 height 12
type input "v"
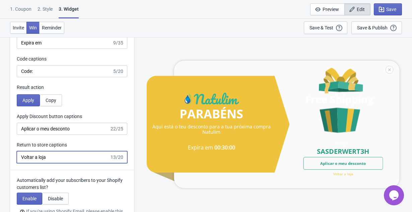
scroll to position [1380, 0]
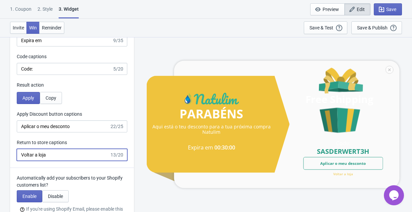
type input "Voltar a loja"
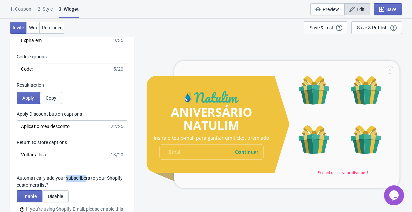
drag, startPoint x: 67, startPoint y: 178, endPoint x: 88, endPoint y: 179, distance: 21.1
click at [88, 179] on p "Automatically add your subscribers to your Shopify customers list?" at bounding box center [72, 182] width 111 height 14
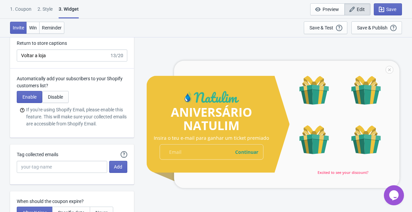
scroll to position [1481, 0]
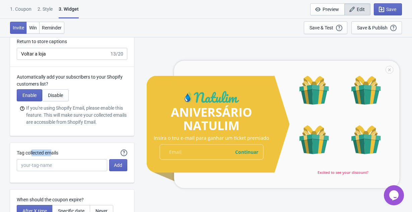
drag, startPoint x: 32, startPoint y: 152, endPoint x: 58, endPoint y: 153, distance: 25.5
click at [58, 153] on label "Tag collected emails" at bounding box center [38, 153] width 42 height 7
click at [55, 164] on input "Tag collected emails" at bounding box center [62, 165] width 90 height 12
type input "niver_3"
click at [115, 168] on button "Add" at bounding box center [118, 165] width 18 height 12
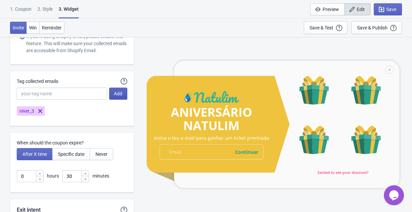
scroll to position [1554, 0]
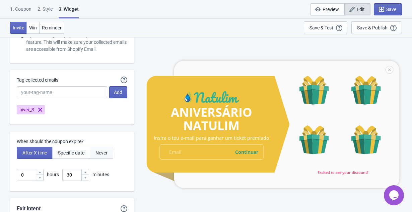
click at [106, 151] on span "Never" at bounding box center [101, 152] width 12 height 5
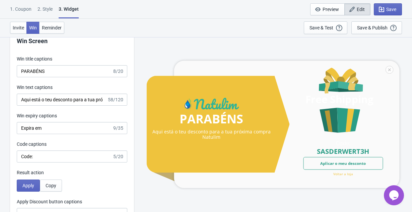
scroll to position [1261, 0]
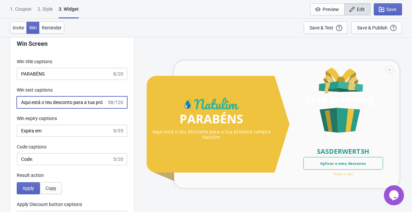
click at [87, 103] on input "Aqui está o teu desconto para a tua próxima compra Natulim" at bounding box center [62, 102] width 90 height 12
click at [103, 103] on input "Aqui está o teu desconto para ser usado na tua próxima compra Natulim" at bounding box center [62, 102] width 90 height 12
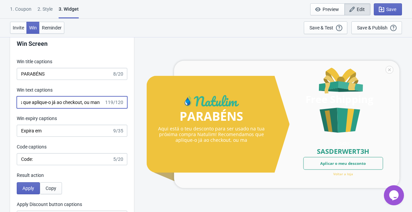
scroll to position [0, 196]
click at [83, 100] on input "Aqui está o teu desconto para ser usado na tua próxima compra Natulim! Recomend…" at bounding box center [60, 102] width 87 height 12
click at [44, 104] on input "Aqui está o teu desconto para ser usado na tua próxima compra Natulim! Recomend…" at bounding box center [60, 102] width 87 height 12
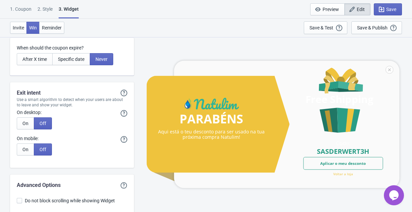
scroll to position [1676, 0]
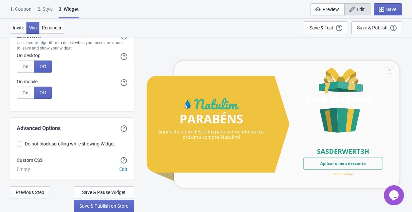
type input "Aqui está o teu desconto para ser usado na tua próxima compra Natulim!"
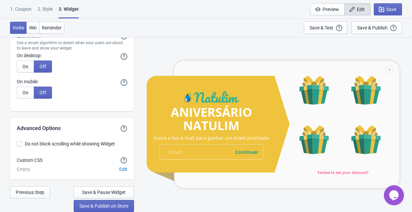
click at [94, 142] on span "Do not block scrolling while showing Widget" at bounding box center [70, 144] width 90 height 7
click at [17, 142] on input "Do not block scrolling while showing Widget" at bounding box center [17, 147] width 0 height 12
checkbox input "true"
click at [122, 168] on span "Edit" at bounding box center [123, 169] width 8 height 5
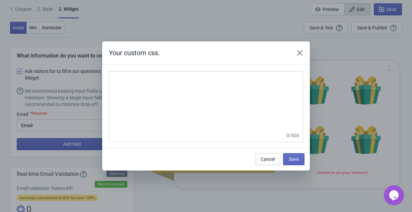
scroll to position [1676, 0]
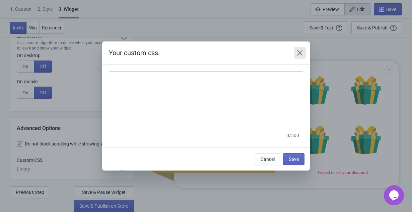
click at [302, 51] on icon "Close" at bounding box center [299, 53] width 7 height 7
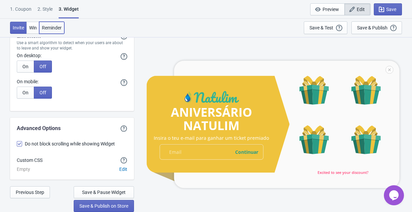
click at [56, 25] on span "Reminder" at bounding box center [52, 27] width 20 height 5
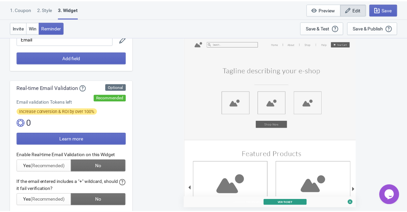
scroll to position [0, 0]
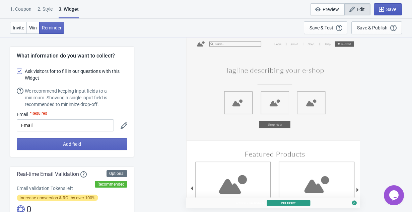
click at [396, 5] on button "Save" at bounding box center [388, 9] width 28 height 12
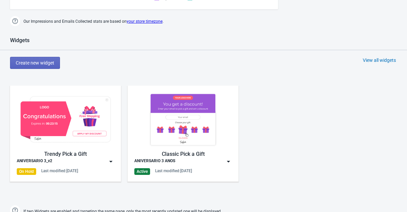
scroll to position [265, 0]
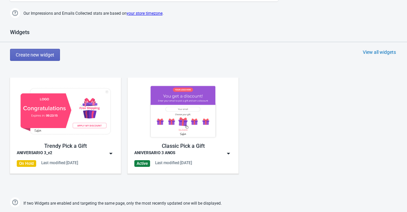
click at [113, 155] on img at bounding box center [111, 153] width 7 height 7
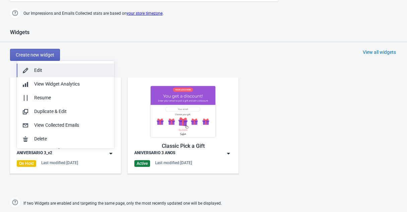
click at [53, 71] on div "Edit" at bounding box center [71, 70] width 75 height 7
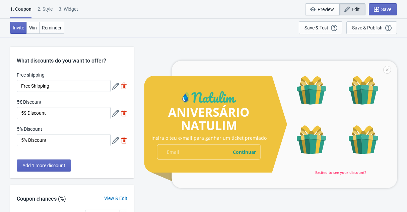
click at [78, 11] on div "3. Widget" at bounding box center [68, 12] width 19 height 12
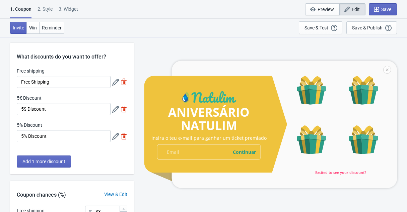
select select "once"
select select "1"
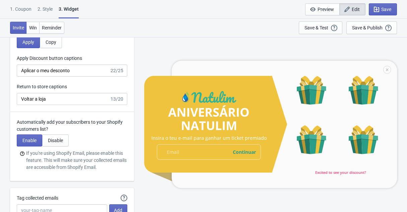
scroll to position [1449, 0]
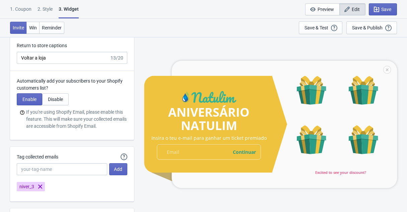
click at [76, 10] on div "3. Widget" at bounding box center [69, 12] width 20 height 13
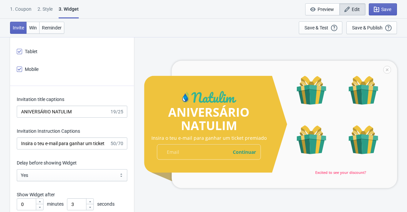
scroll to position [845, 0]
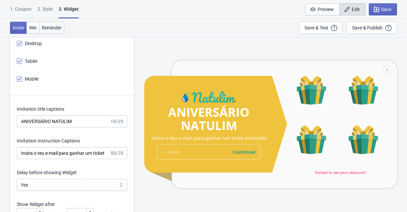
click at [59, 29] on span "Reminder" at bounding box center [52, 27] width 20 height 5
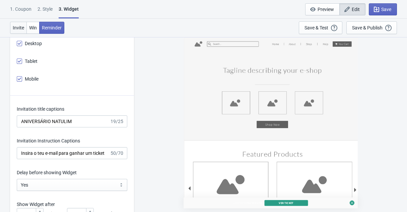
click at [18, 26] on span "Invite" at bounding box center [18, 27] width 11 height 5
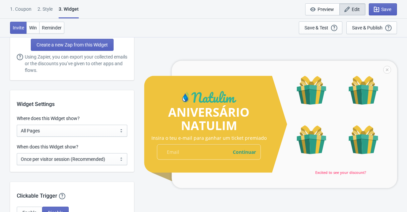
scroll to position [469, 0]
click at [57, 134] on select "All Pages All Product Pages All Blog Pages All Static Pages Specific Product(s)…" at bounding box center [72, 131] width 111 height 12
select select "specificURL"
click at [17, 125] on select "All Pages All Product Pages All Blog Pages All Static Pages Specific Product(s)…" at bounding box center [72, 131] width 111 height 12
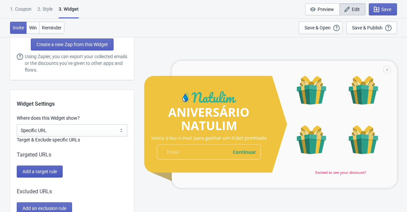
click at [49, 173] on span "Add a target rule" at bounding box center [39, 171] width 34 height 5
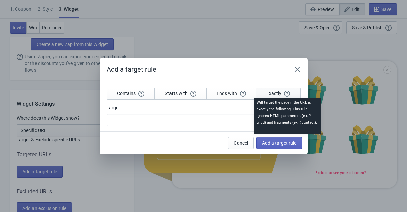
click at [286, 92] on icon "button" at bounding box center [287, 94] width 6 height 6
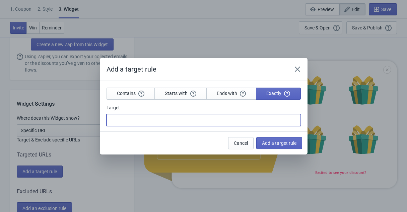
click at [184, 124] on input "Target" at bounding box center [204, 120] width 194 height 12
paste input "[URL][DOMAIN_NAME]"
click at [241, 121] on input "[URL][DOMAIN_NAME]" at bounding box center [204, 120] width 194 height 12
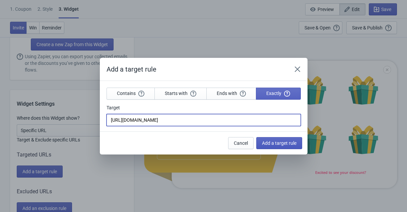
type input "[URL][DOMAIN_NAME]"
click at [267, 143] on span "Add a target rule" at bounding box center [279, 143] width 34 height 5
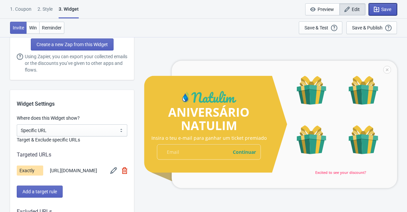
click at [392, 11] on button "Save" at bounding box center [383, 9] width 28 height 12
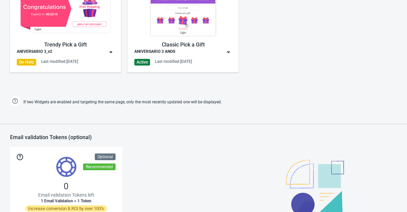
scroll to position [279, 0]
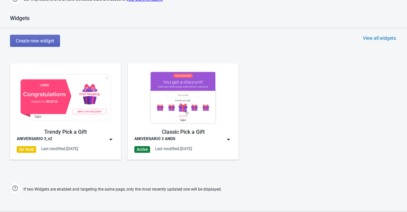
click at [81, 132] on div "Trendy Pick a Gift" at bounding box center [65, 132] width 97 height 8
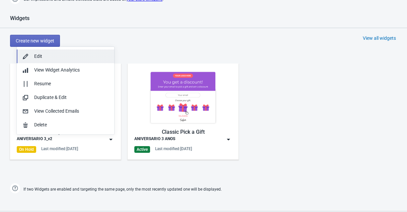
click at [51, 54] on div "Edit" at bounding box center [71, 56] width 75 height 7
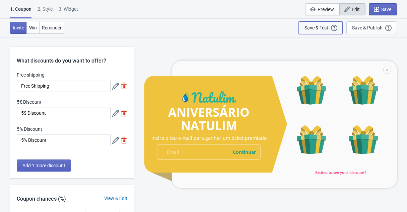
click at [328, 28] on div "Save & Test" at bounding box center [316, 27] width 24 height 5
click at [69, 8] on div "3. Widget" at bounding box center [68, 12] width 19 height 12
select select "specificURL"
select select "once"
select select "1"
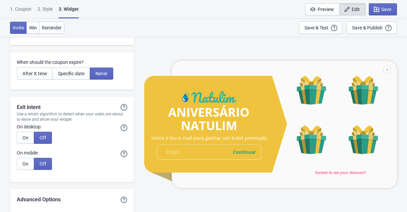
scroll to position [1779, 0]
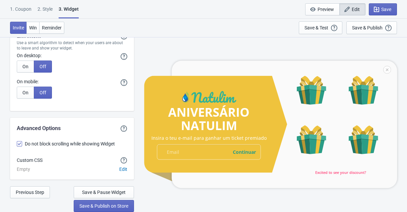
click at [45, 13] on div "2 . Style" at bounding box center [45, 12] width 15 height 12
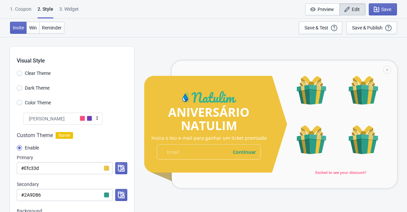
scroll to position [45, 0]
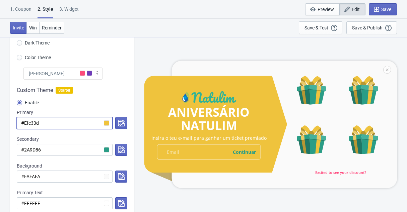
click at [106, 122] on input "#Efc33d" at bounding box center [65, 123] width 96 height 12
click at [120, 123] on icon "button" at bounding box center [121, 123] width 7 height 7
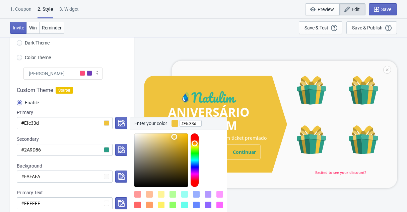
type input "#f8c528"
click at [179, 135] on div at bounding box center [161, 161] width 54 height 54
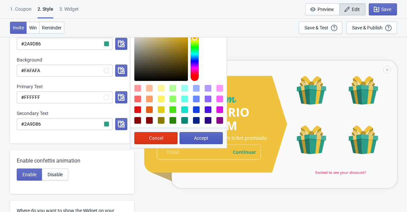
click at [194, 138] on span "Accept" at bounding box center [201, 138] width 14 height 5
radio input "true"
type input "#f8c528"
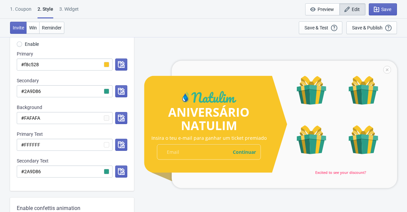
scroll to position [97, 0]
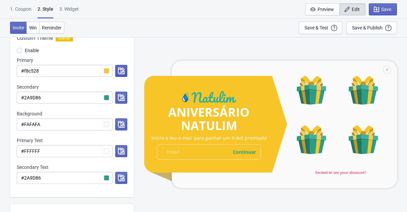
click at [120, 73] on icon "button" at bounding box center [121, 71] width 7 height 7
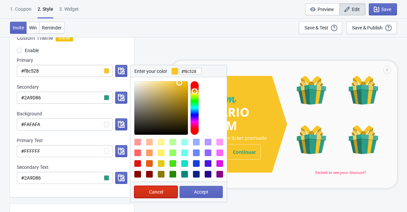
click at [154, 193] on span "Cancel" at bounding box center [156, 192] width 14 height 5
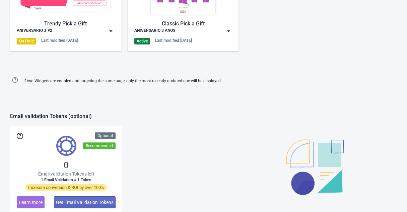
scroll to position [289, 0]
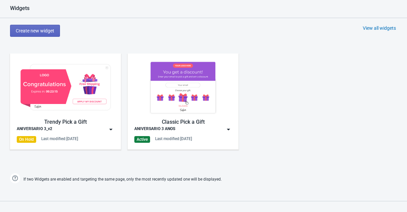
click at [57, 122] on div "Trendy Pick a Gift" at bounding box center [65, 122] width 97 height 8
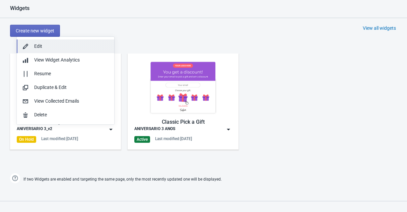
click at [43, 47] on div "Edit" at bounding box center [71, 46] width 75 height 7
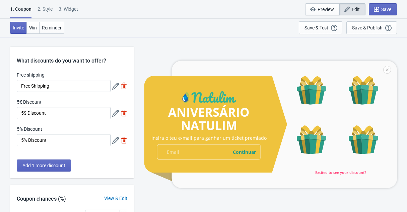
click at [342, 175] on div at bounding box center [270, 125] width 253 height 128
click at [74, 87] on input "Free Shipping" at bounding box center [64, 86] width 94 height 12
type input "5"
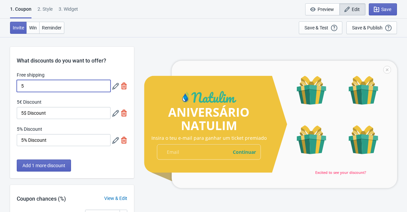
click at [114, 87] on icon at bounding box center [115, 86] width 7 height 7
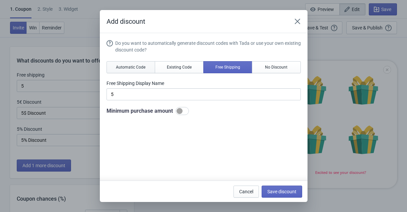
click at [133, 68] on span "Automatic Code" at bounding box center [130, 67] width 29 height 5
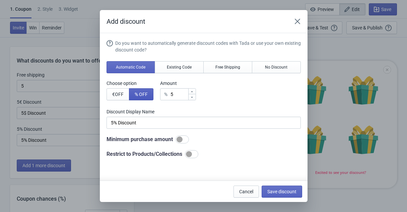
click at [142, 93] on span "% OFF" at bounding box center [141, 94] width 13 height 5
click at [181, 95] on input "5" at bounding box center [179, 94] width 18 height 12
click at [150, 130] on div "Do you want to automatically generate discount codes with Tada or use your own …" at bounding box center [204, 99] width 194 height 119
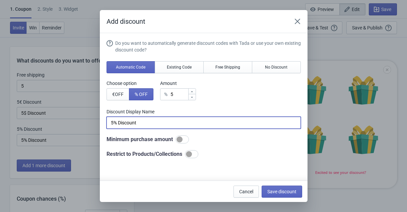
click at [129, 124] on input "5% Discount" at bounding box center [204, 123] width 194 height 12
type input "5% OFF"
click at [297, 192] on button "Save discount" at bounding box center [282, 192] width 41 height 12
type input "5% OFF"
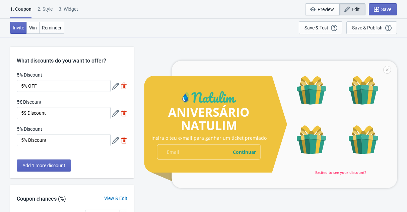
click at [115, 113] on icon at bounding box center [115, 113] width 7 height 7
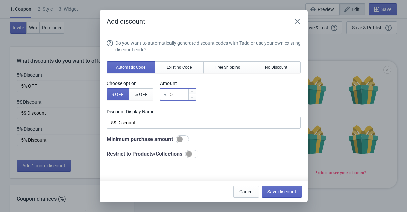
click at [180, 94] on input "5" at bounding box center [178, 94] width 18 height 12
type input "1"
type input "1€ Discount"
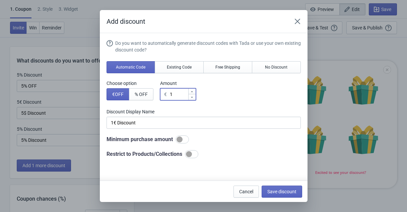
type input "10"
type input "10€ Discount"
type input "10"
click at [141, 96] on span "% OFF" at bounding box center [141, 94] width 13 height 5
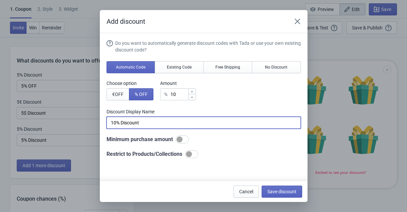
click at [148, 125] on input "10% Discount" at bounding box center [204, 123] width 194 height 12
type input "10% OFF"
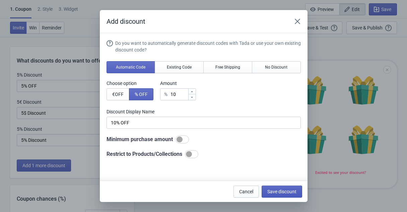
click at [277, 193] on span "Save discount" at bounding box center [281, 191] width 29 height 5
type input "10% OFF"
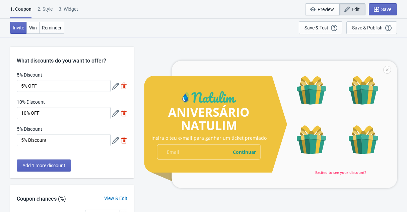
click at [116, 141] on icon at bounding box center [115, 140] width 7 height 7
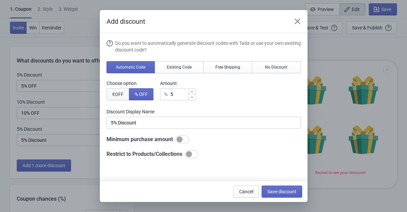
click at [119, 95] on span "€ OFF" at bounding box center [117, 94] width 11 height 5
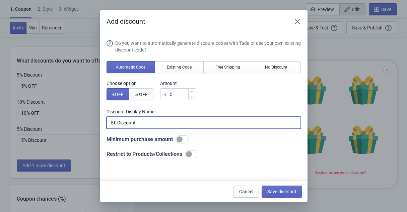
click at [128, 124] on input "5€ Discount" at bounding box center [204, 123] width 194 height 12
type input "5€ OFF"
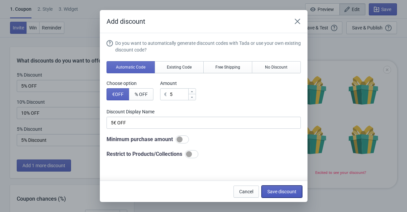
click at [284, 194] on span "Save discount" at bounding box center [281, 191] width 29 height 5
type input "5€ OFF"
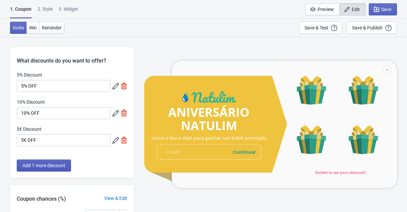
click at [54, 166] on span "Add 1 more discount" at bounding box center [43, 165] width 43 height 5
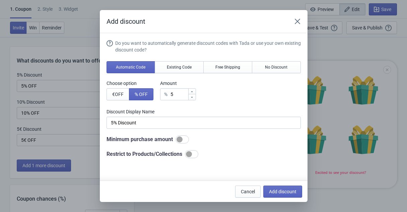
click at [174, 95] on div "% 5" at bounding box center [178, 94] width 36 height 12
click at [177, 95] on input "5" at bounding box center [179, 94] width 18 height 12
click at [186, 96] on input "5" at bounding box center [179, 94] width 18 height 12
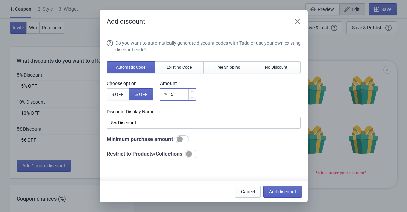
click at [186, 96] on input "5" at bounding box center [179, 94] width 18 height 12
type input "1"
type input "1% Discount"
type input "15"
type input "15% Discount"
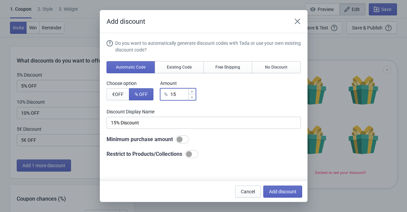
type input "15"
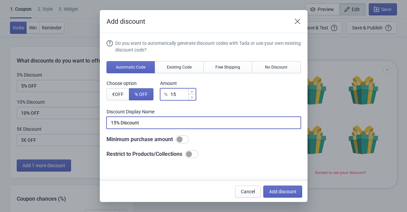
click at [131, 123] on input "15% Discount" at bounding box center [204, 123] width 194 height 12
type input "15% OFF"
click at [284, 193] on span "Add discount" at bounding box center [282, 191] width 27 height 5
type input "25"
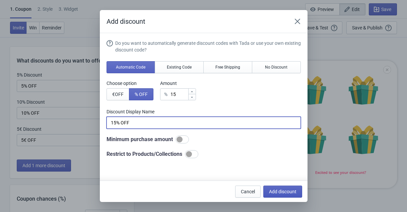
type input "25"
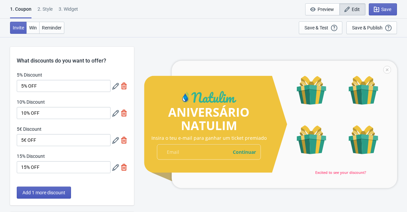
click at [47, 192] on span "Add 1 more discount" at bounding box center [43, 192] width 43 height 5
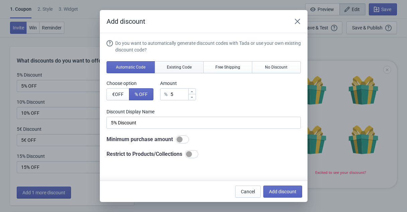
click at [174, 67] on span "Existing Code" at bounding box center [179, 67] width 25 height 5
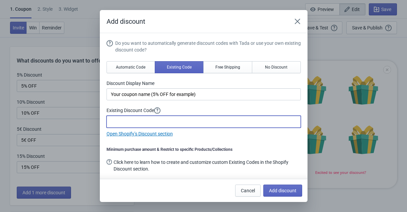
click at [194, 124] on input at bounding box center [204, 122] width 194 height 12
type input "ANIVER3"
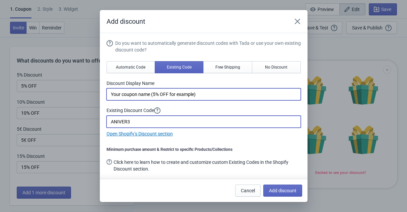
click at [177, 94] on input "Your coupon name (5% OFF for example)" at bounding box center [204, 94] width 194 height 12
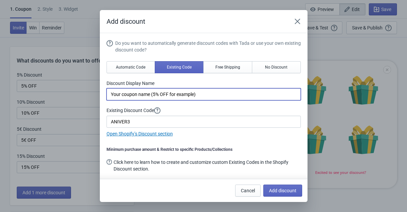
click at [177, 94] on input "Your coupon name (5% OFF for example)" at bounding box center [204, 94] width 194 height 12
type input "1 ANO DE SUBSCRIÇÃO GRÁTIS!"
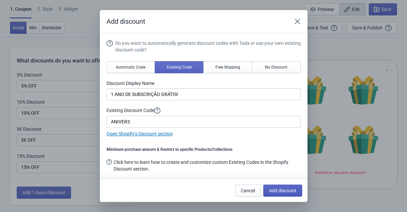
click at [281, 193] on span "Add discount" at bounding box center [282, 190] width 27 height 5
type input "20"
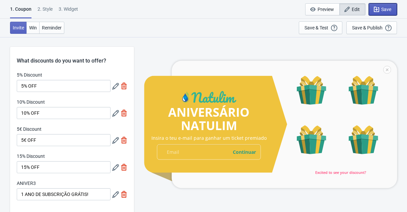
click at [392, 8] on button "Save" at bounding box center [383, 9] width 28 height 12
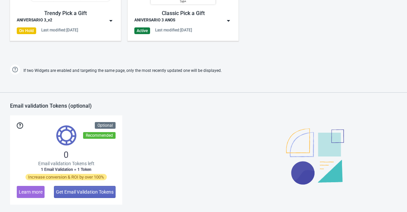
scroll to position [399, 0]
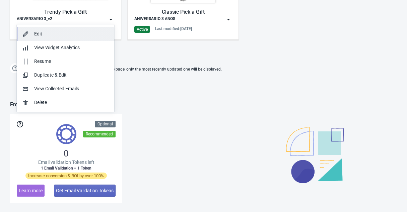
click at [68, 33] on div "Edit" at bounding box center [71, 33] width 75 height 7
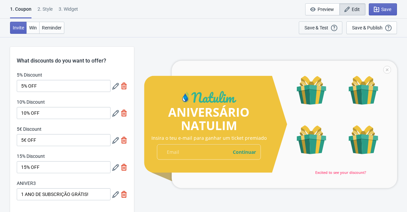
click at [323, 26] on div "Save & Test" at bounding box center [316, 27] width 24 height 5
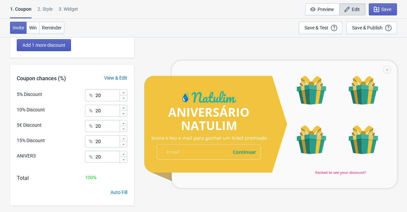
scroll to position [187, 0]
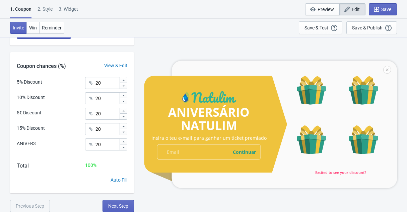
click at [33, 20] on div "Invite Win Reminder Save & Test Open a Widget Preview of your site so that you …" at bounding box center [203, 28] width 407 height 18
click at [34, 26] on span "Win" at bounding box center [33, 27] width 8 height 5
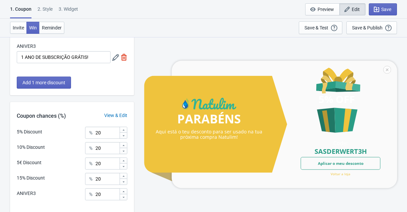
scroll to position [0, 0]
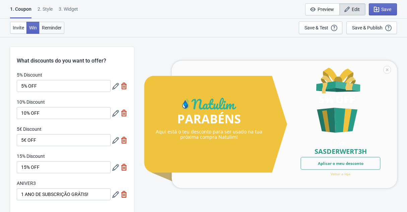
click at [51, 25] on span "Reminder" at bounding box center [52, 27] width 20 height 5
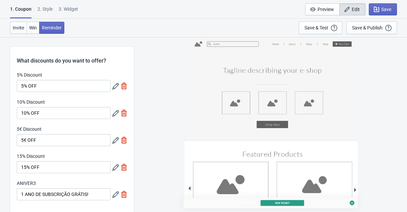
scroll to position [187, 0]
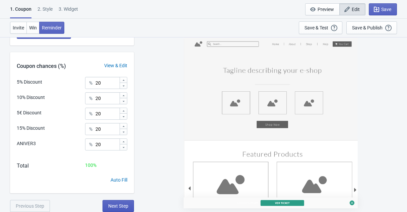
click at [117, 203] on button "Next Step" at bounding box center [117, 206] width 31 height 12
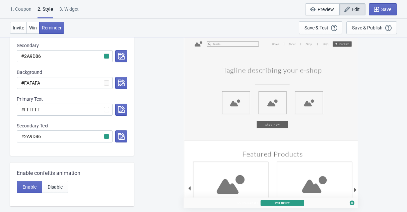
scroll to position [76, 0]
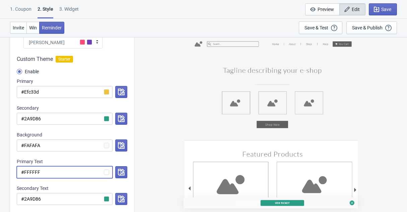
click at [48, 170] on input "#FFFFFF" at bounding box center [65, 172] width 96 height 12
radio input "true"
type input "#2"
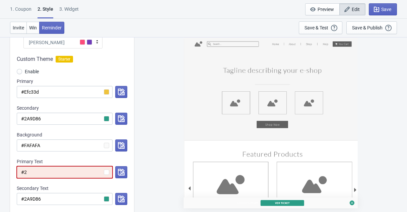
radio input "true"
type input "#2A"
radio input "true"
type input "#2A9"
radio input "true"
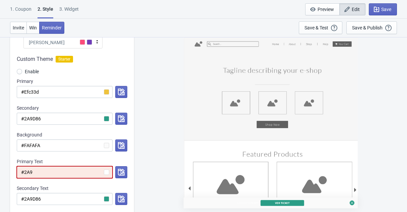
type input "#2A9D"
radio input "true"
type input "#2A9D8"
radio input "true"
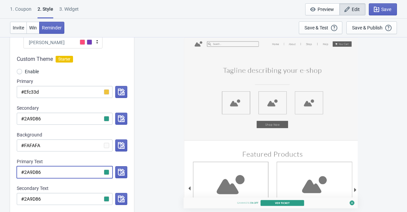
type input "#2A9D86"
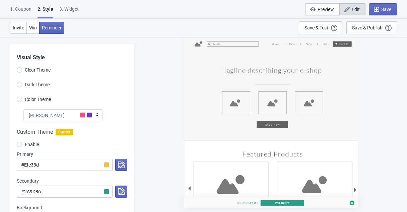
scroll to position [0, 0]
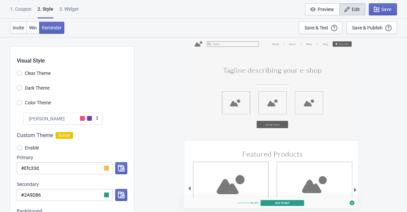
click at [67, 10] on div "3. Widget" at bounding box center [68, 12] width 19 height 12
select select "specificURL"
select select "once"
select select "1"
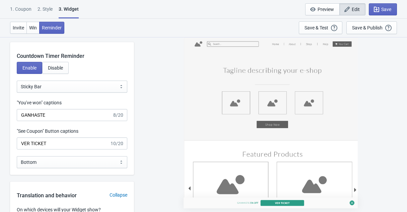
scroll to position [767, 0]
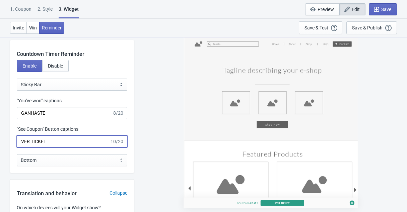
click at [67, 148] on input "VER TICKET" at bounding box center [63, 142] width 93 height 12
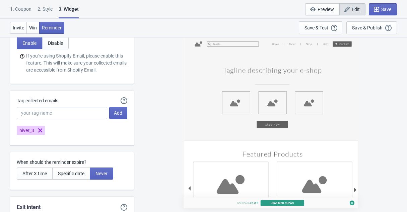
scroll to position [1779, 0]
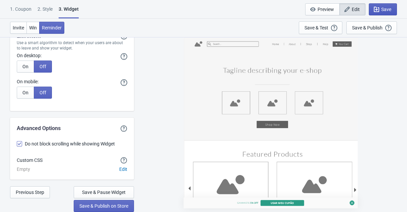
type input "USAR MEU CUPÃO"
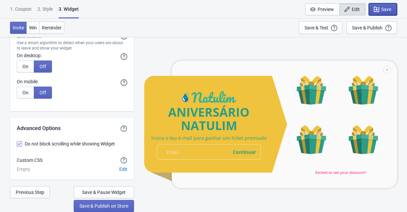
click at [385, 9] on span "Save" at bounding box center [386, 9] width 10 height 5
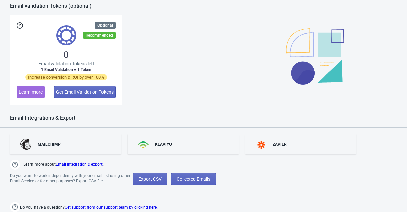
scroll to position [380, 0]
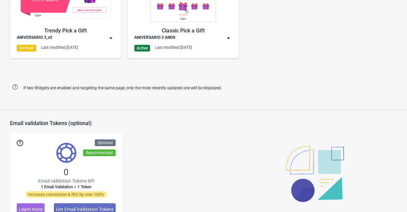
click at [113, 38] on img at bounding box center [111, 38] width 7 height 7
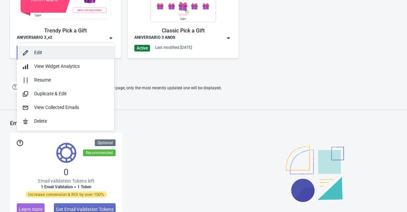
click at [58, 54] on div "Edit" at bounding box center [71, 52] width 75 height 7
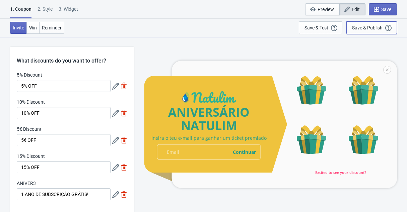
drag, startPoint x: 362, startPoint y: 27, endPoint x: 338, endPoint y: 45, distance: 29.0
click at [374, 31] on button "Save & Publish This option will save your Widget so that it will be visible to …" at bounding box center [371, 27] width 51 height 13
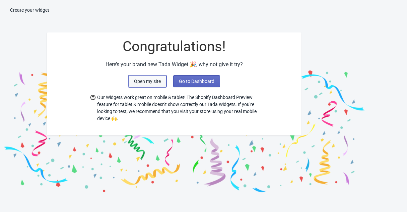
click at [144, 86] on button "Open my site" at bounding box center [147, 81] width 38 height 12
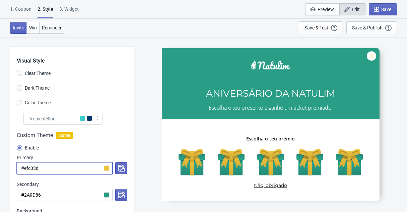
click at [58, 28] on span "Reminder" at bounding box center [52, 27] width 20 height 5
radio input "true"
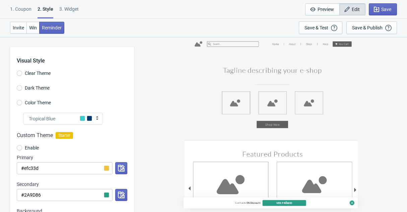
click at [72, 7] on div "3. Widget" at bounding box center [68, 12] width 19 height 12
select select "specificURL"
select select "once_per_user"
select select "1"
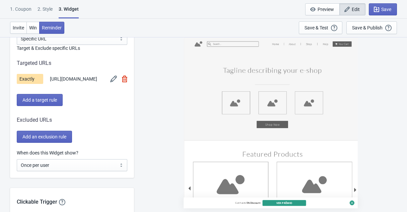
scroll to position [499, 0]
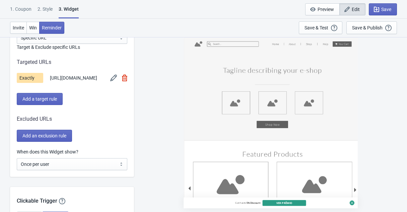
click at [93, 76] on span "[URL][DOMAIN_NAME]" at bounding box center [73, 78] width 47 height 7
copy span "[URL][DOMAIN_NAME]"
click at [125, 81] on img at bounding box center [124, 78] width 5 height 7
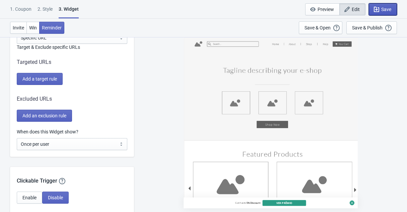
click at [385, 8] on span "Save" at bounding box center [386, 9] width 10 height 5
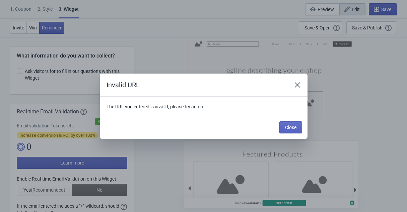
scroll to position [0, 0]
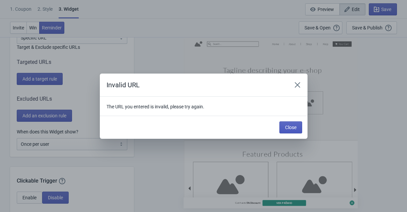
click at [294, 131] on button "Close" at bounding box center [290, 128] width 23 height 12
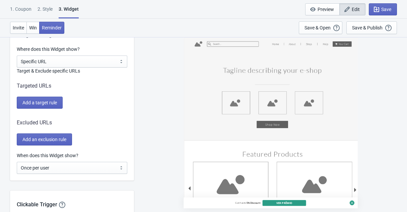
scroll to position [457, 0]
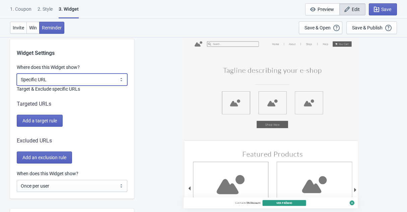
click at [65, 79] on select "All Pages All Product Pages All Blog Pages All Static Pages Specific Product(s)…" at bounding box center [72, 80] width 111 height 12
select select "specificBlogs"
click at [17, 74] on select "All Pages All Product Pages All Blog Pages All Static Pages Specific Product(s)…" at bounding box center [72, 80] width 111 height 12
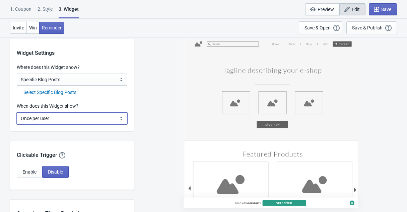
click at [67, 119] on select "Every new visit of page Once every period of time Once per visitor session (Rec…" at bounding box center [72, 119] width 111 height 12
click at [386, 8] on span "Save" at bounding box center [386, 9] width 10 height 5
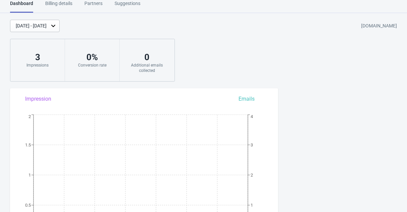
scroll to position [427, 0]
